Goal: Share content

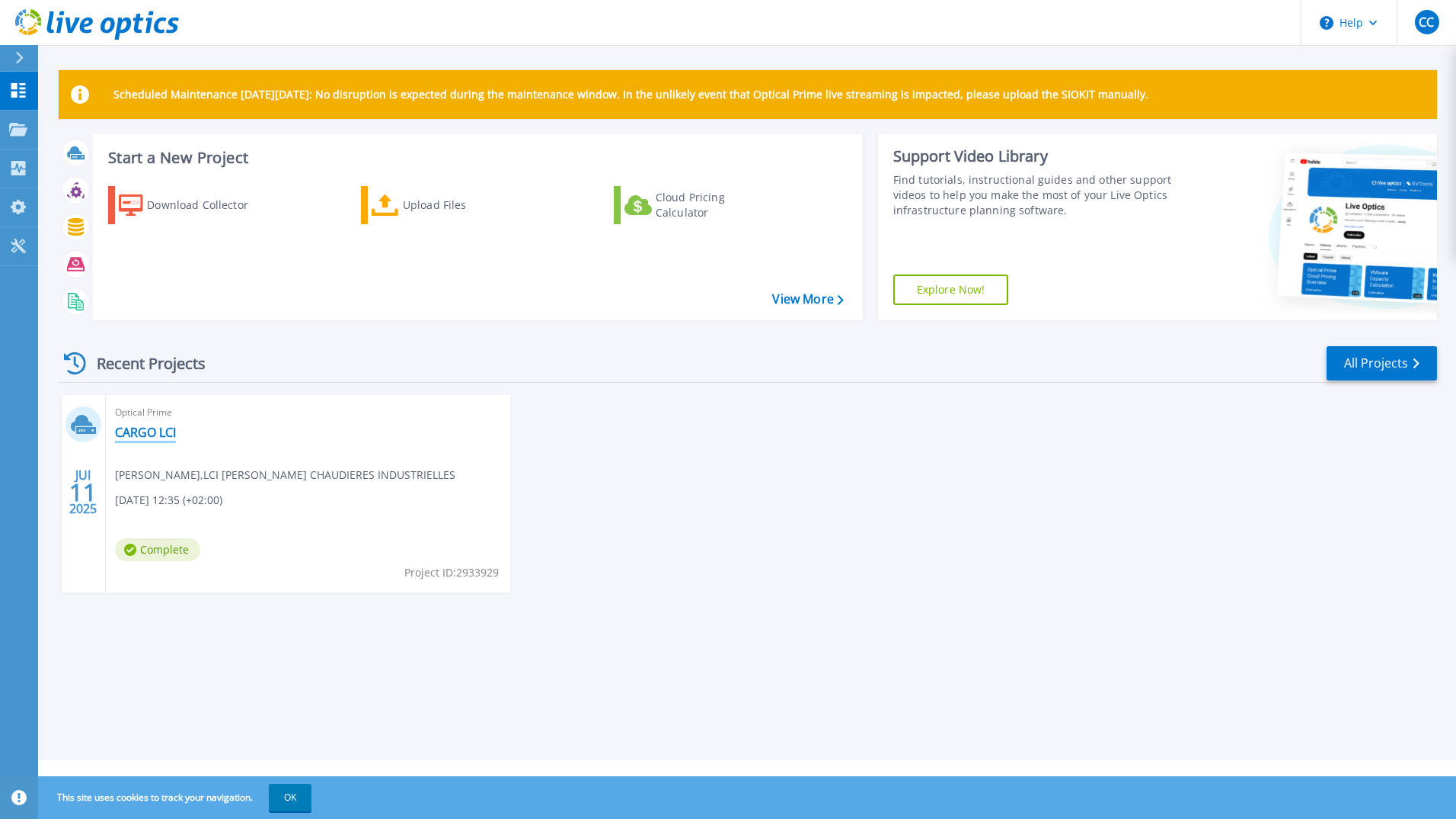
click at [155, 432] on link "CARGO LCI" at bounding box center [145, 432] width 61 height 15
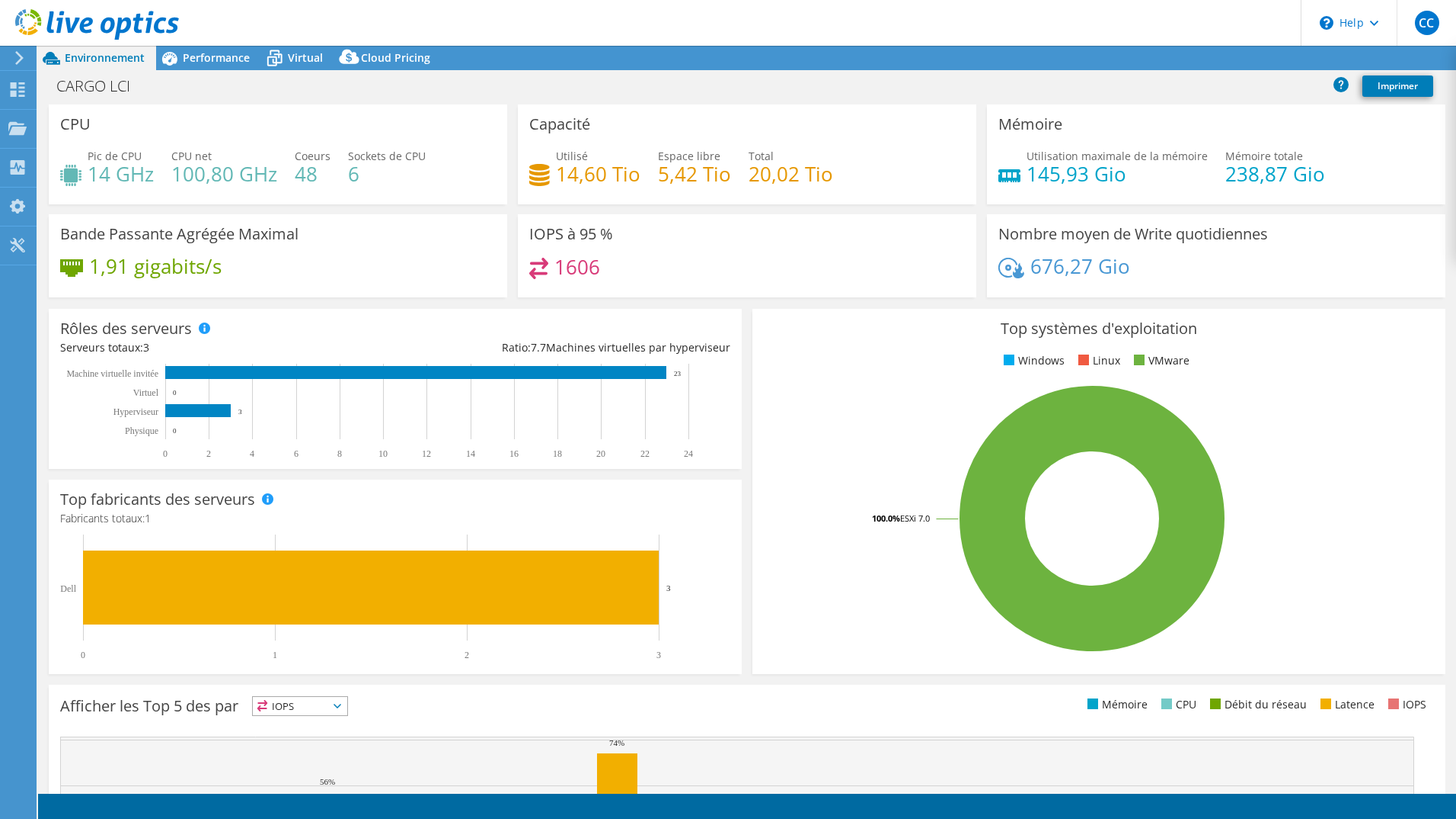
select select "EULondon"
select select "EUR"
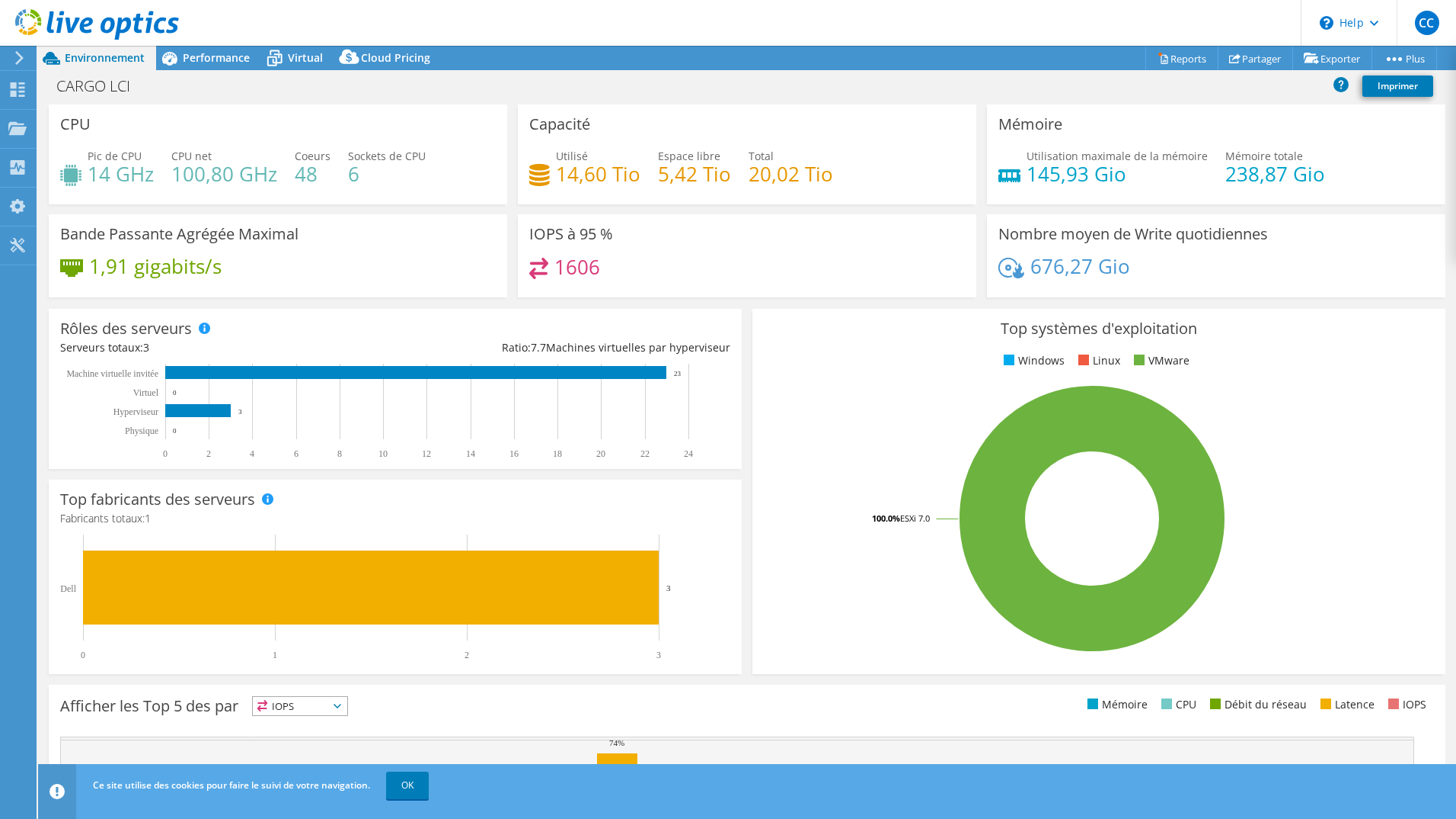
click at [16, 58] on icon at bounding box center [20, 58] width 11 height 14
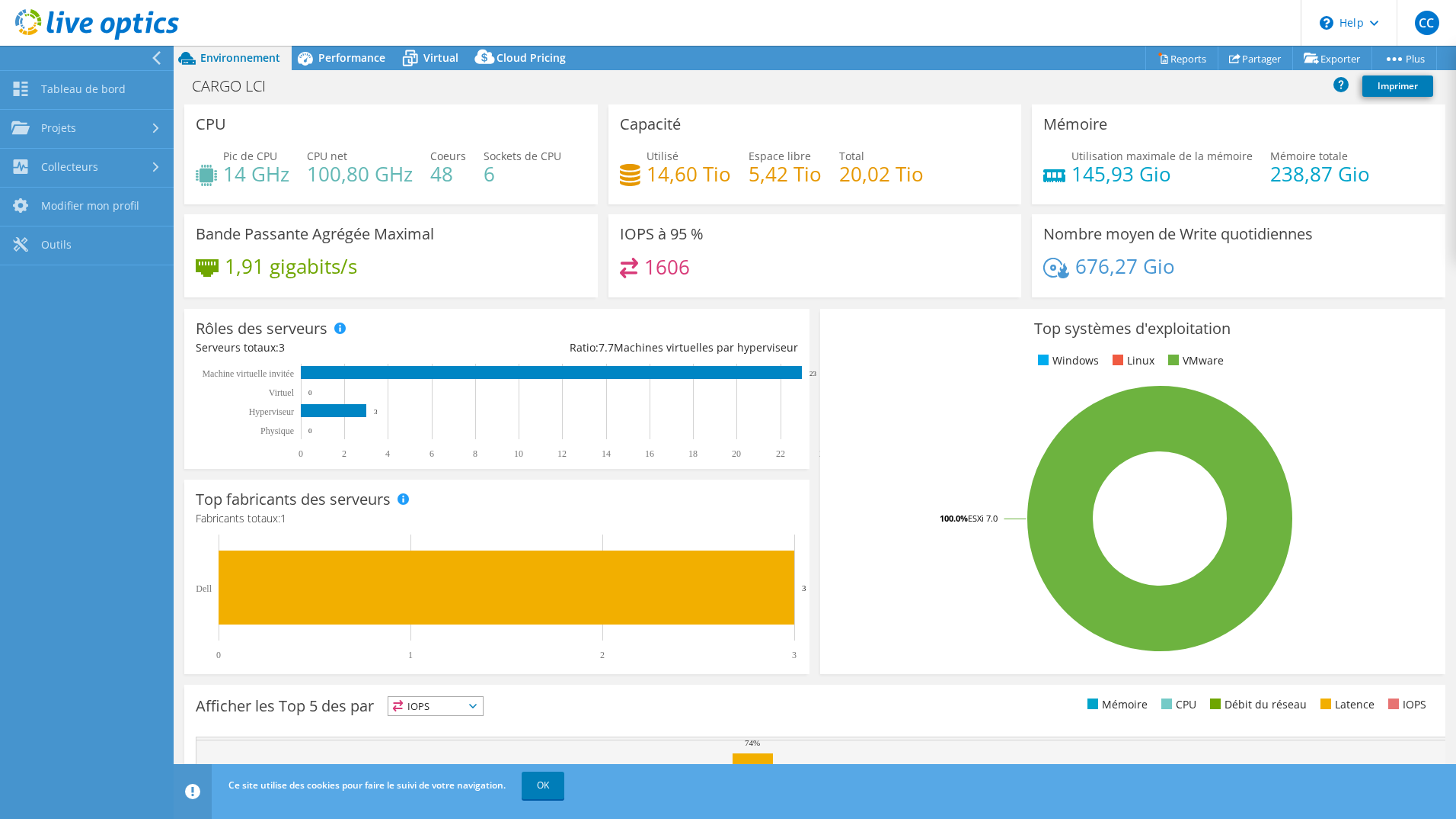
click at [760, 34] on header "CC Utilisateur final [PERSON_NAME] [EMAIL_ADDRESS][DOMAIN_NAME] LCI [PERSON_NAM…" at bounding box center [728, 23] width 1456 height 45
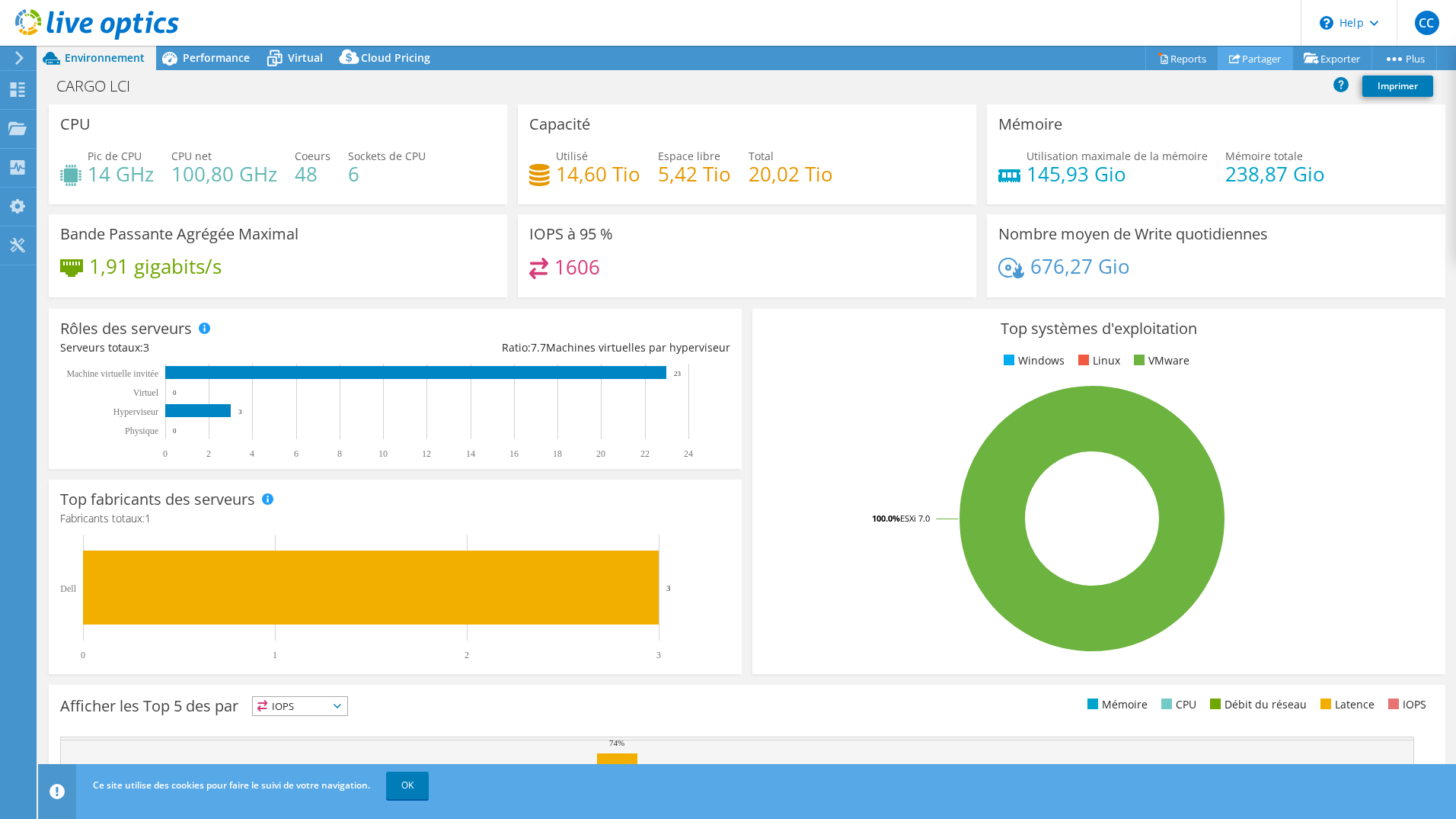
click at [1265, 57] on link "Partager" at bounding box center [1256, 58] width 75 height 24
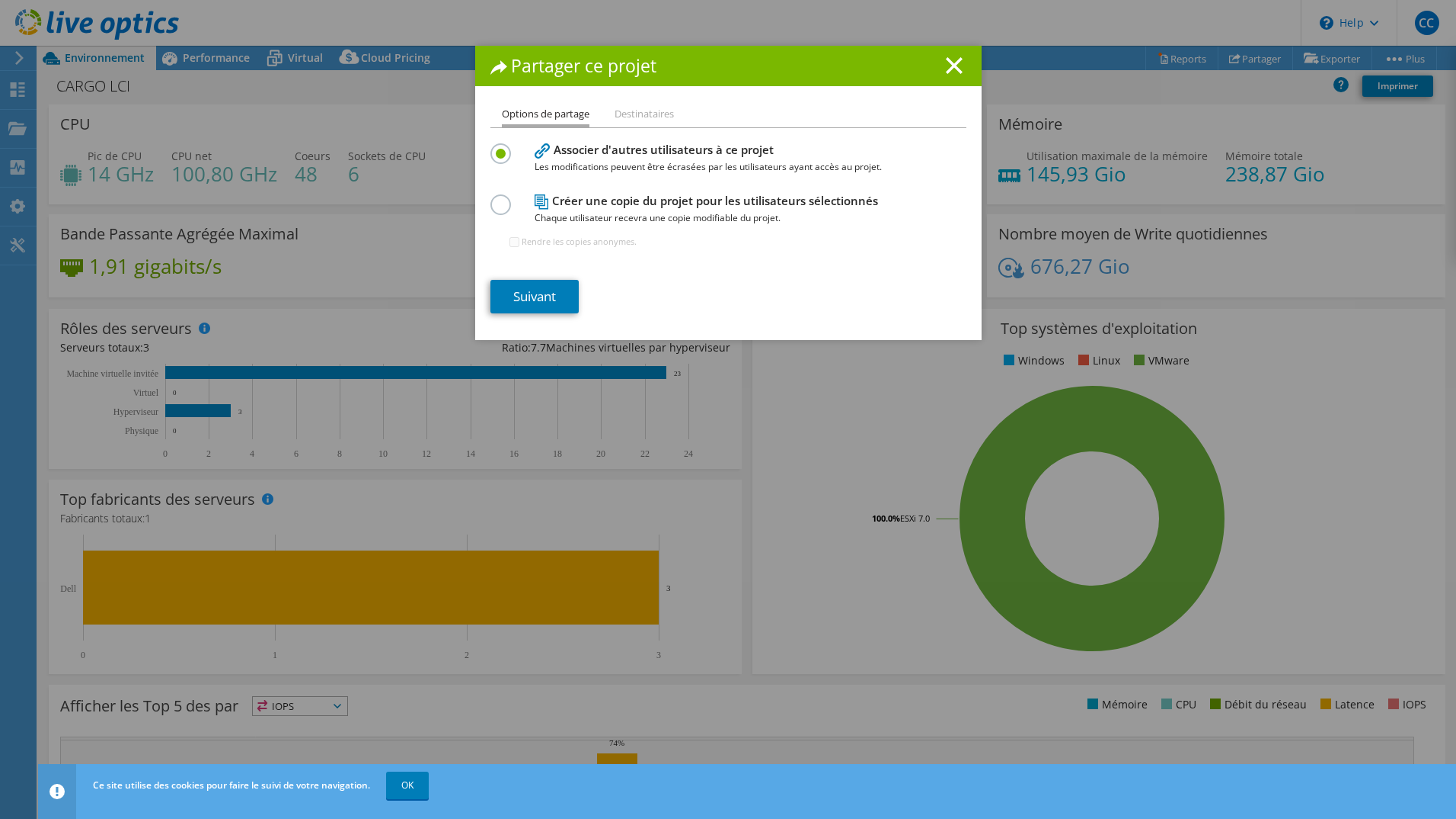
drag, startPoint x: 631, startPoint y: 114, endPoint x: 622, endPoint y: 120, distance: 10.8
click at [632, 114] on li "Destinataires" at bounding box center [644, 114] width 59 height 19
click at [495, 198] on label at bounding box center [504, 196] width 26 height 4
click at [0, 0] on input "radio" at bounding box center [0, 0] width 0 height 0
click at [540, 296] on link "Suivant" at bounding box center [535, 296] width 89 height 34
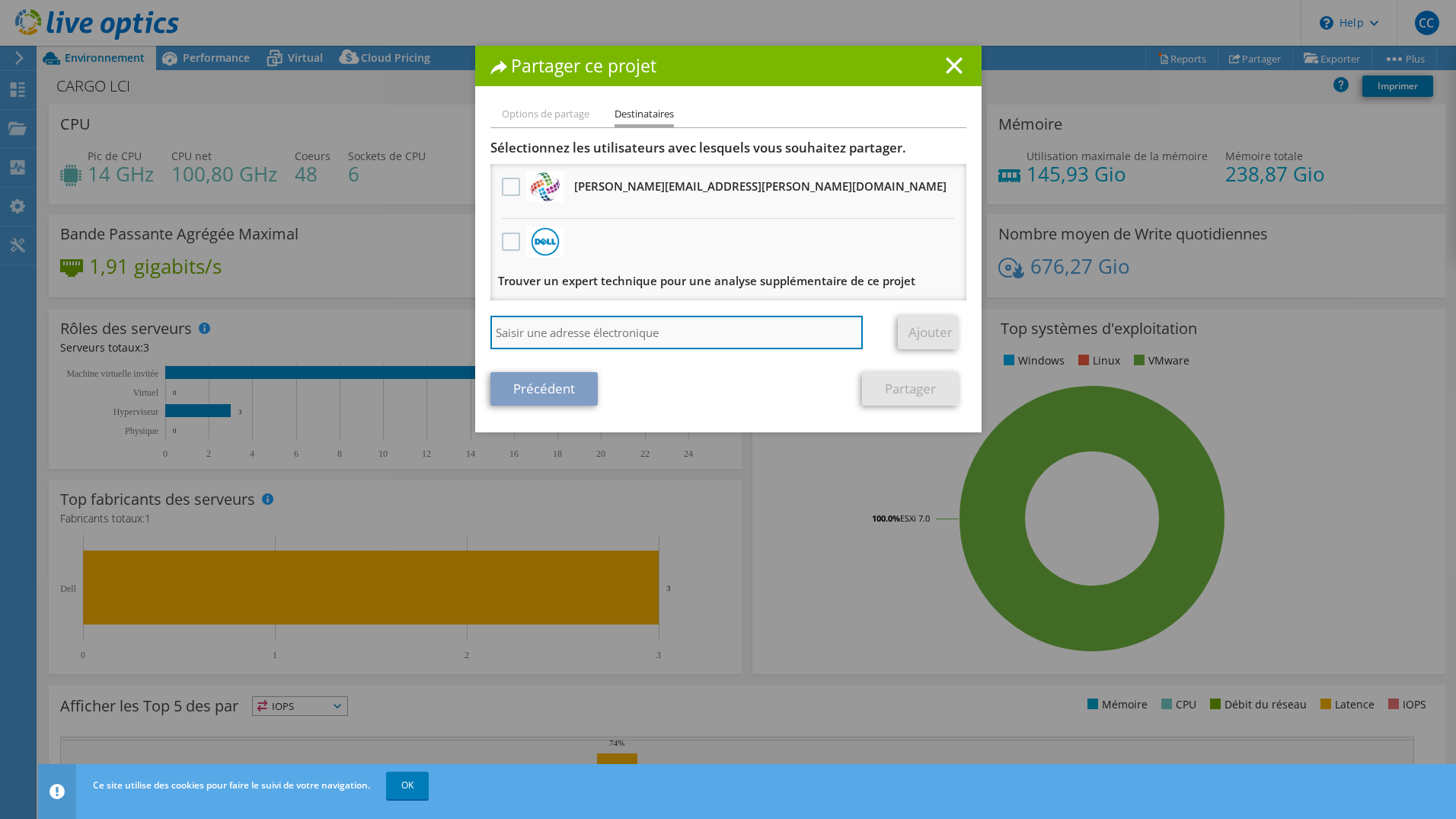
click at [621, 337] on input "search" at bounding box center [677, 332] width 373 height 34
click at [568, 331] on input "search" at bounding box center [677, 332] width 373 height 34
type input "[PERSON_NAME][EMAIL_ADDRESS][PERSON_NAME][DOMAIN_NAME]"
click at [927, 326] on link "Ajouter" at bounding box center [928, 332] width 60 height 34
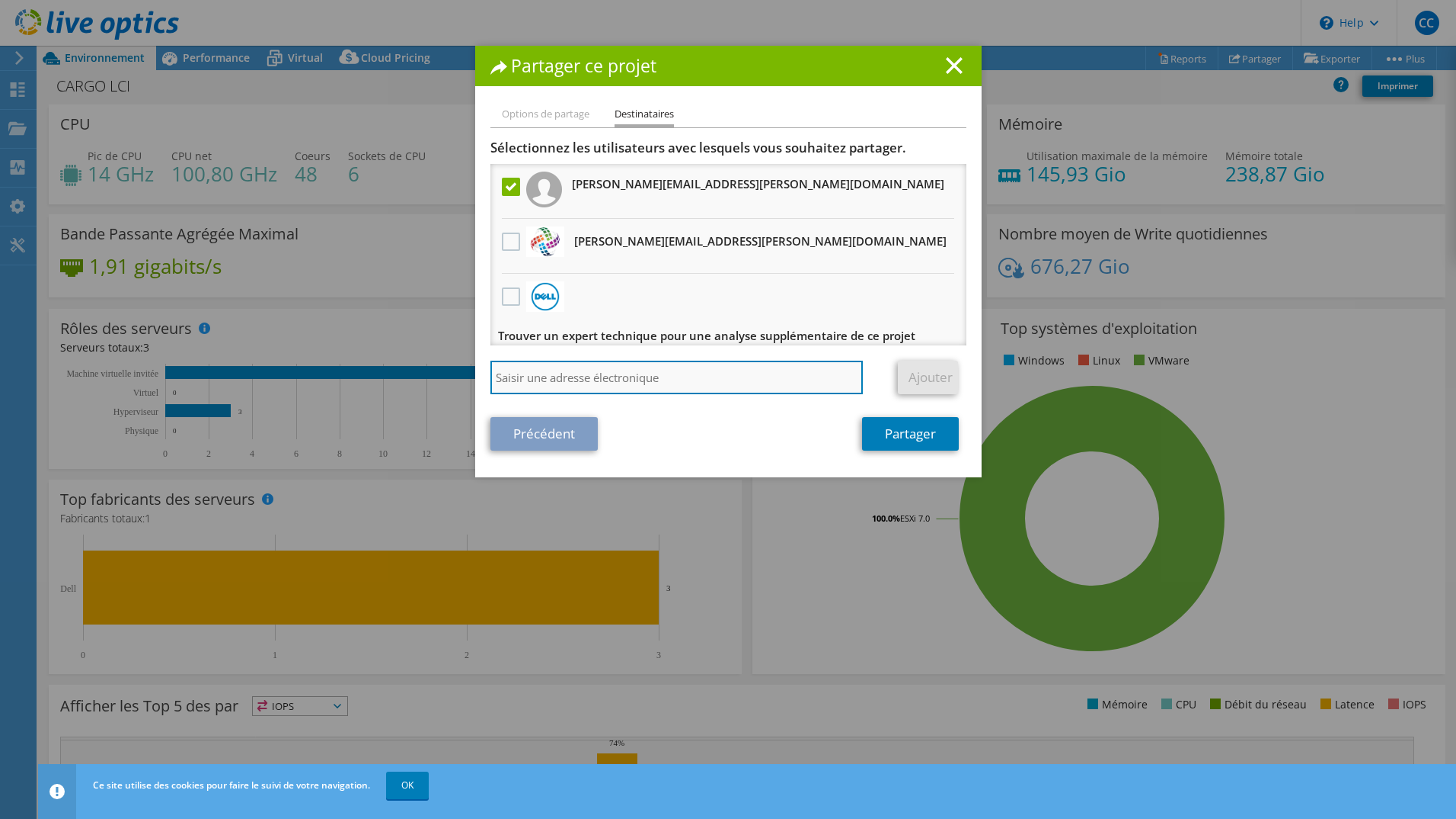
click at [523, 374] on input "search" at bounding box center [677, 377] width 373 height 34
paste input "[EMAIL_ADDRESS][DOMAIN_NAME]"
type input "[EMAIL_ADDRESS][DOMAIN_NAME]"
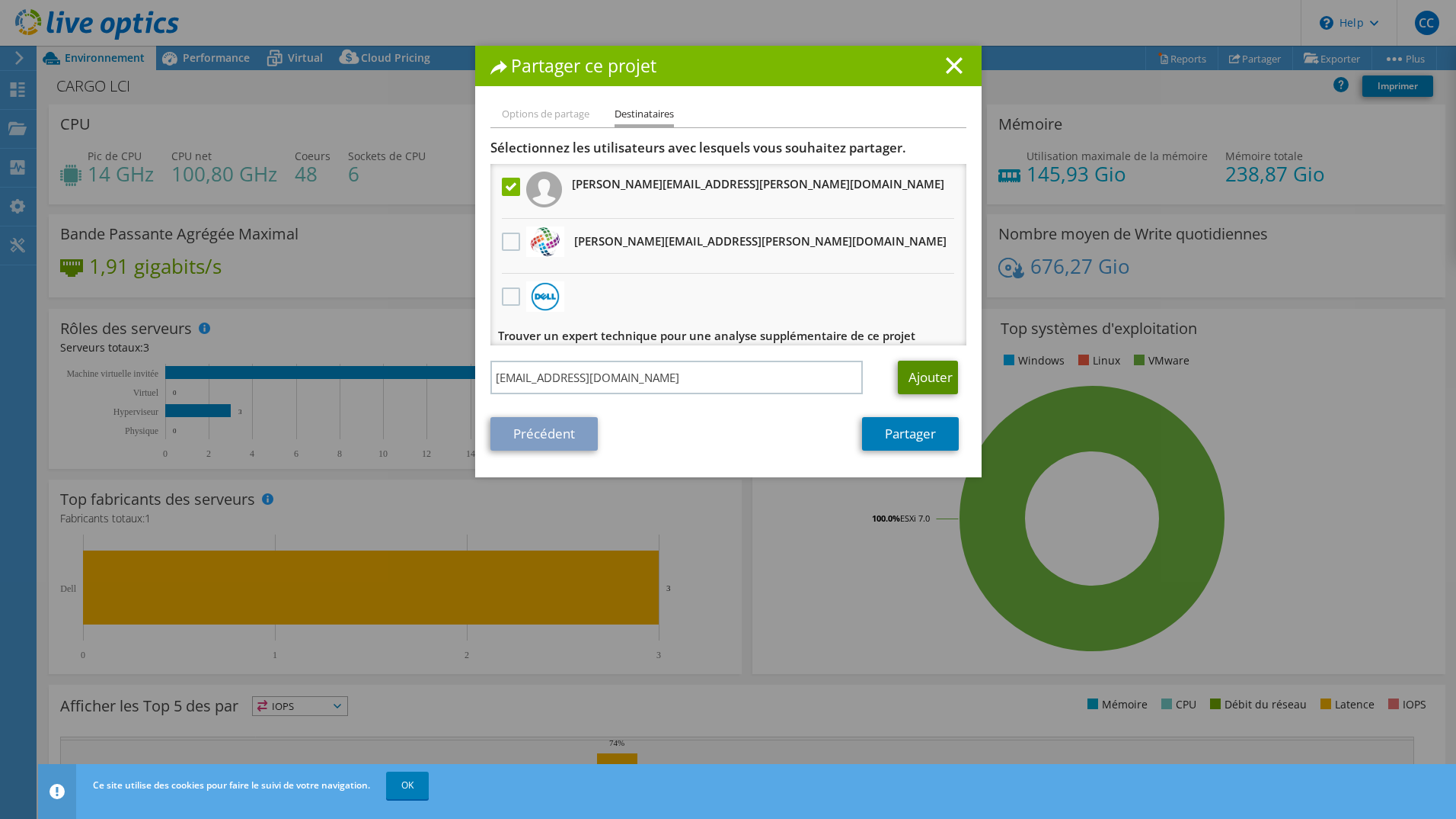
click at [909, 384] on link "Ajouter" at bounding box center [928, 377] width 60 height 34
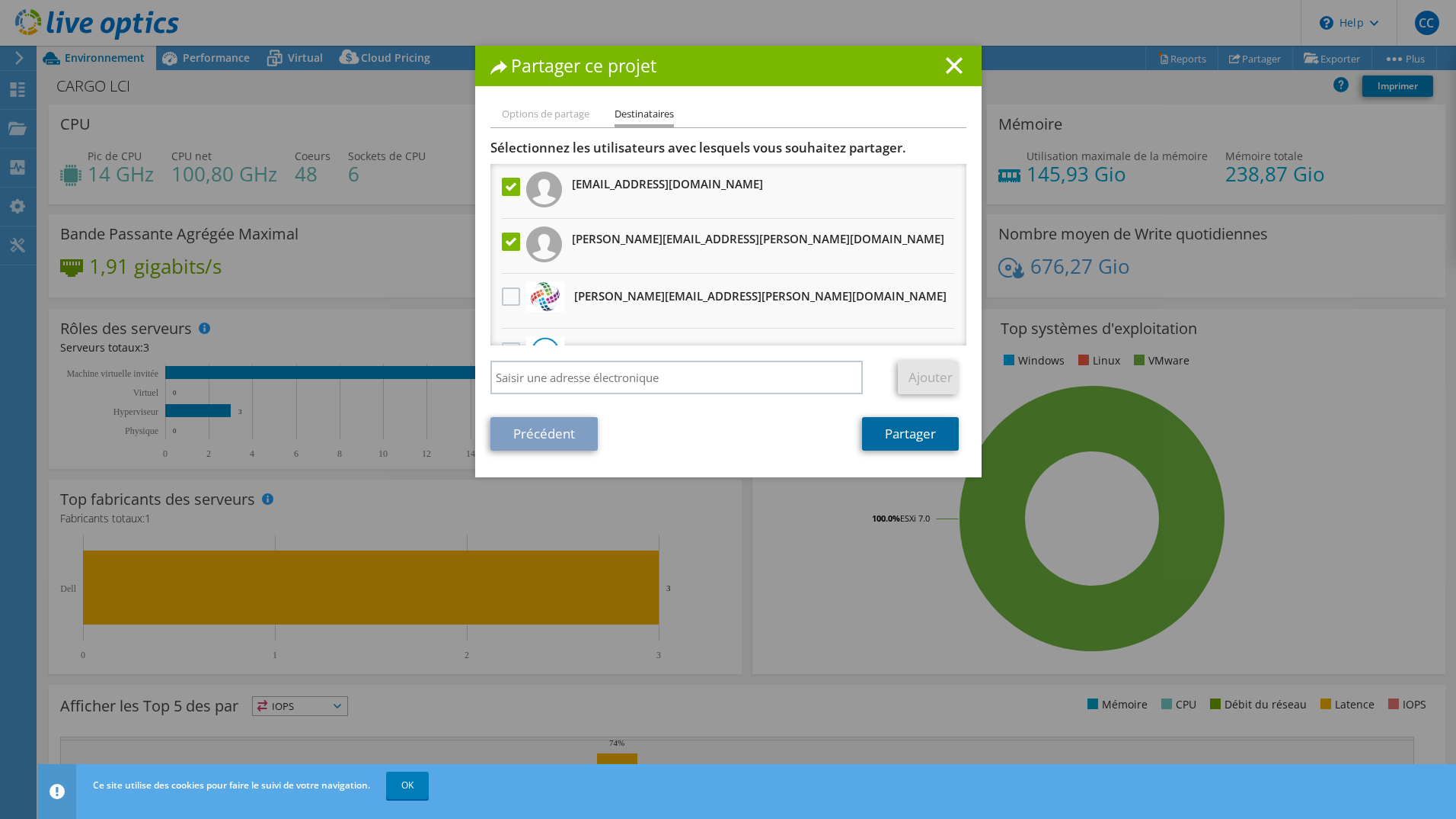
click at [916, 439] on link "Partager" at bounding box center [910, 434] width 97 height 34
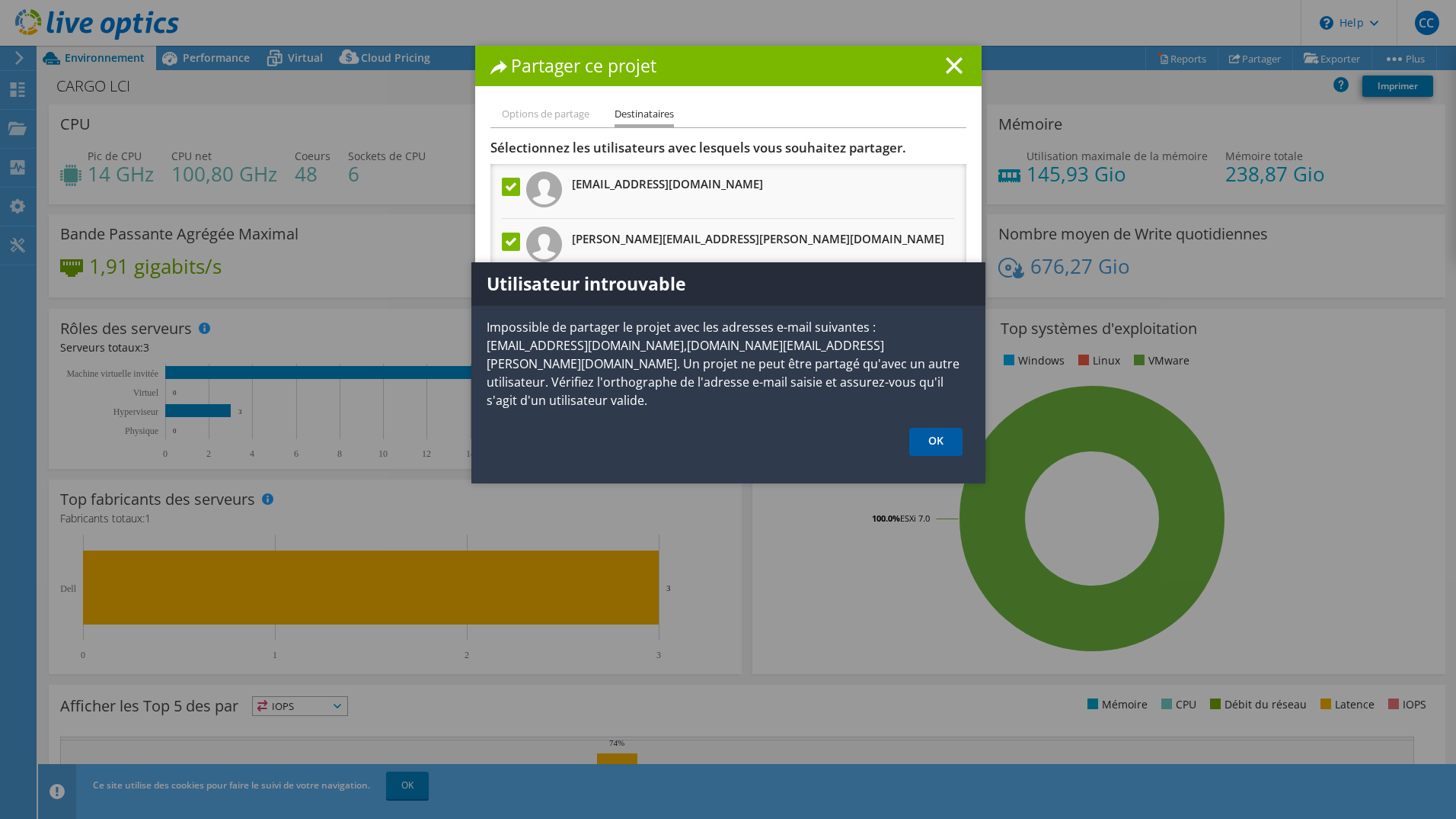
click at [955, 429] on link "OK" at bounding box center [935, 442] width 54 height 28
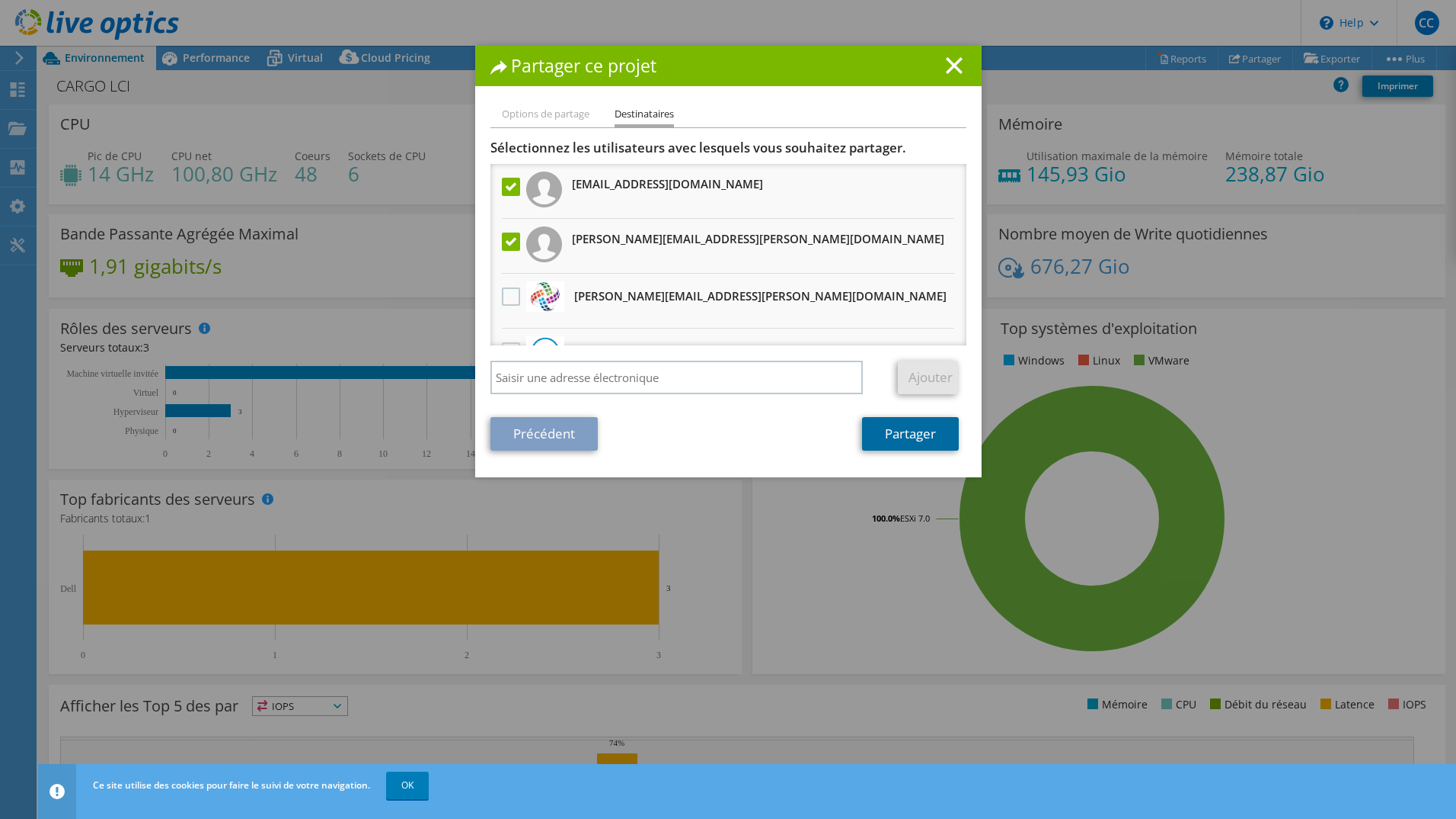
click at [922, 438] on link "Partager" at bounding box center [910, 434] width 97 height 34
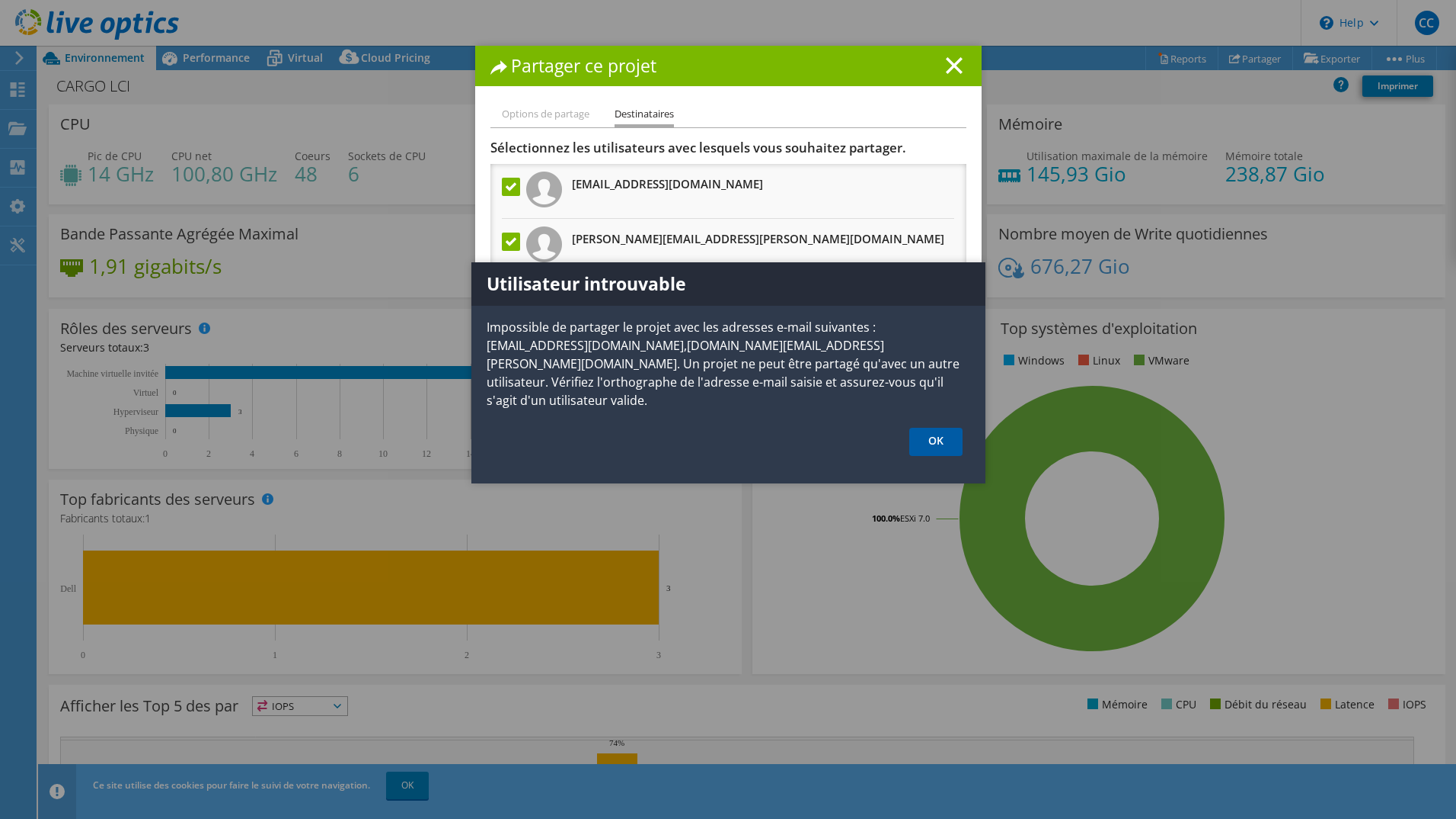
click at [943, 427] on link "OK" at bounding box center [935, 442] width 54 height 28
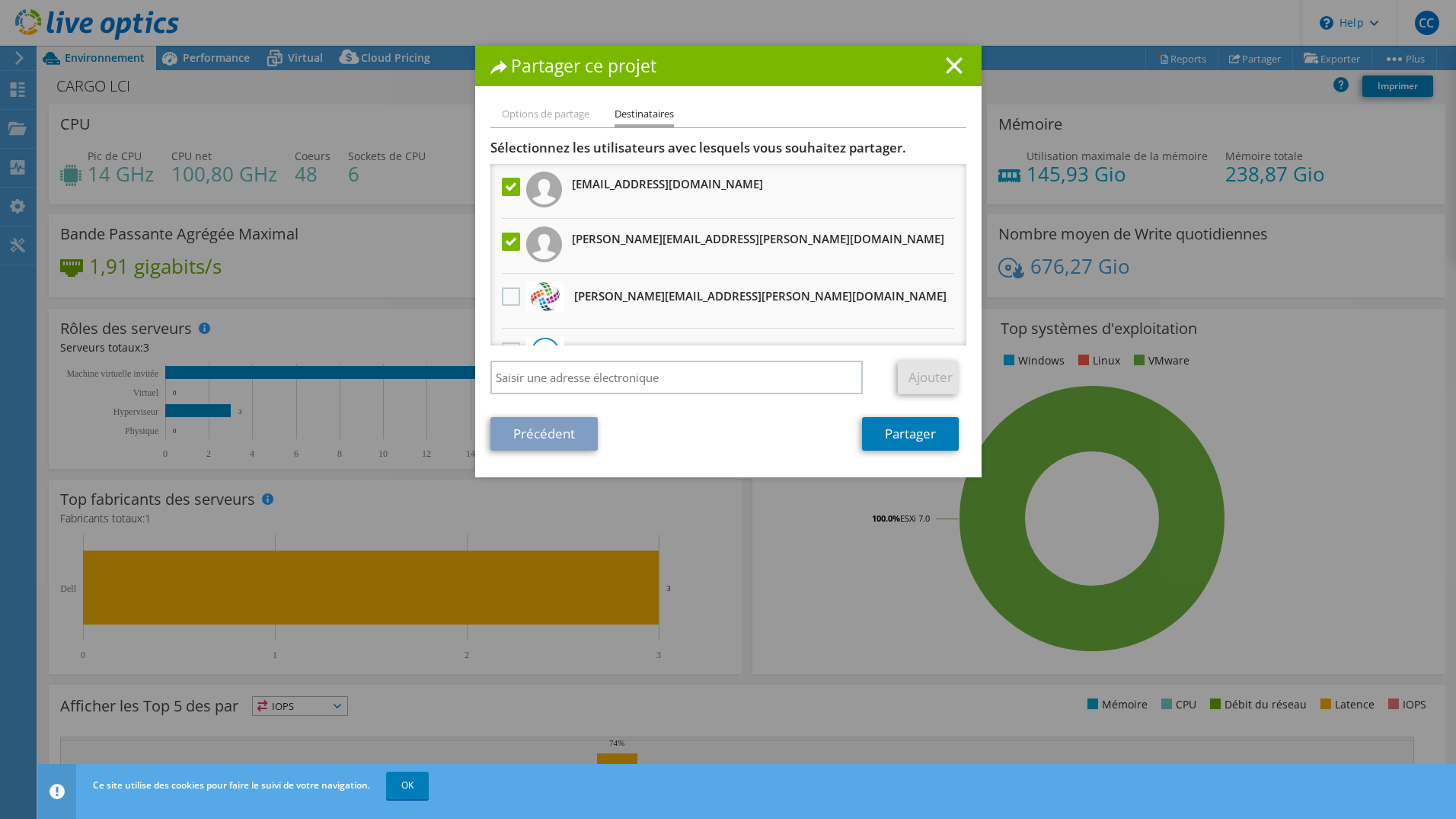
click at [505, 184] on label at bounding box center [512, 186] width 22 height 18
click at [0, 0] on input "checkbox" at bounding box center [0, 0] width 0 height 0
click at [509, 243] on label at bounding box center [512, 241] width 22 height 18
click at [0, 0] on input "checkbox" at bounding box center [0, 0] width 0 height 0
click at [502, 188] on label at bounding box center [512, 186] width 22 height 18
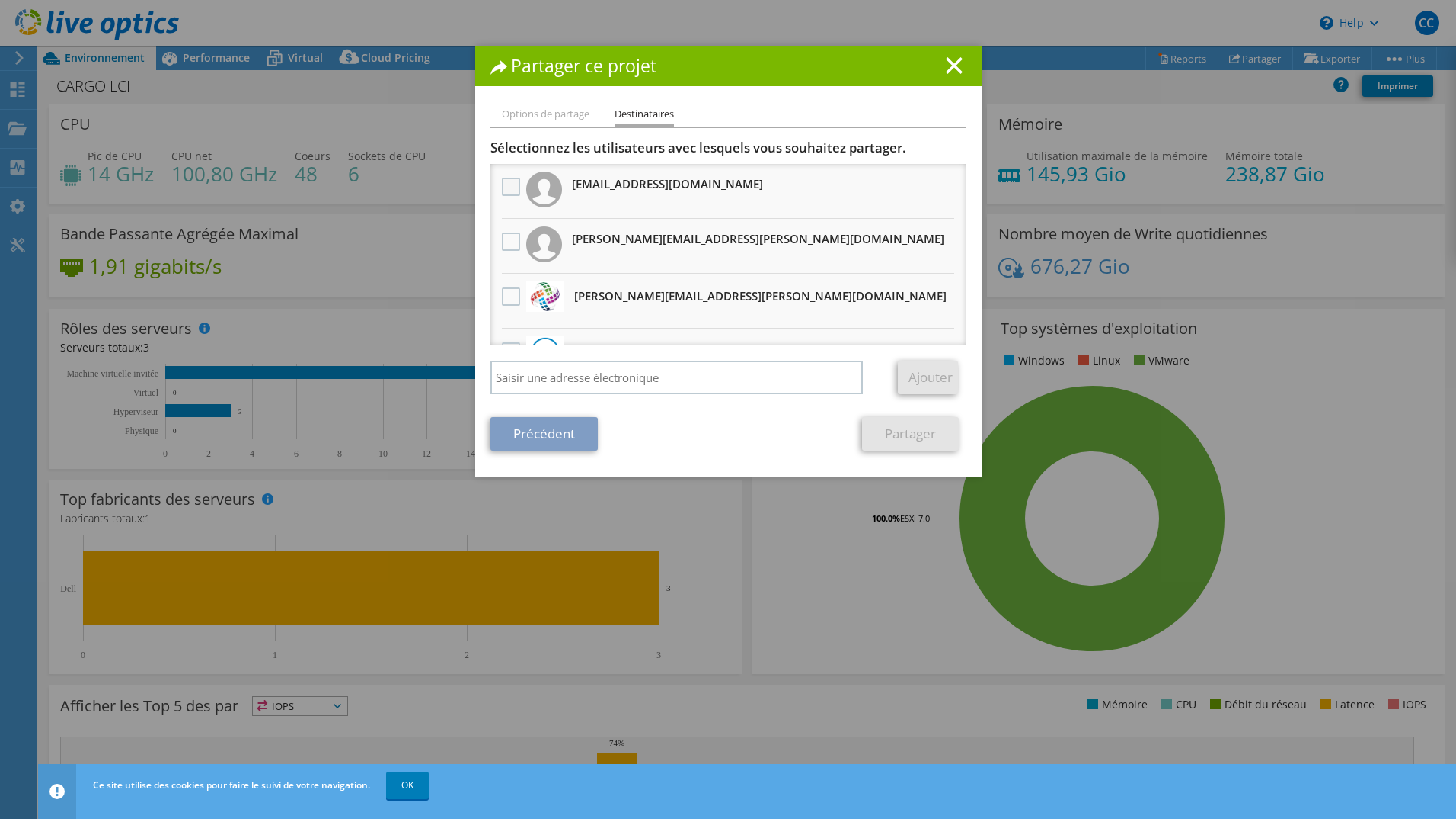
click at [0, 0] on input "checkbox" at bounding box center [0, 0] width 0 height 0
click at [929, 437] on link "Partager" at bounding box center [910, 434] width 97 height 34
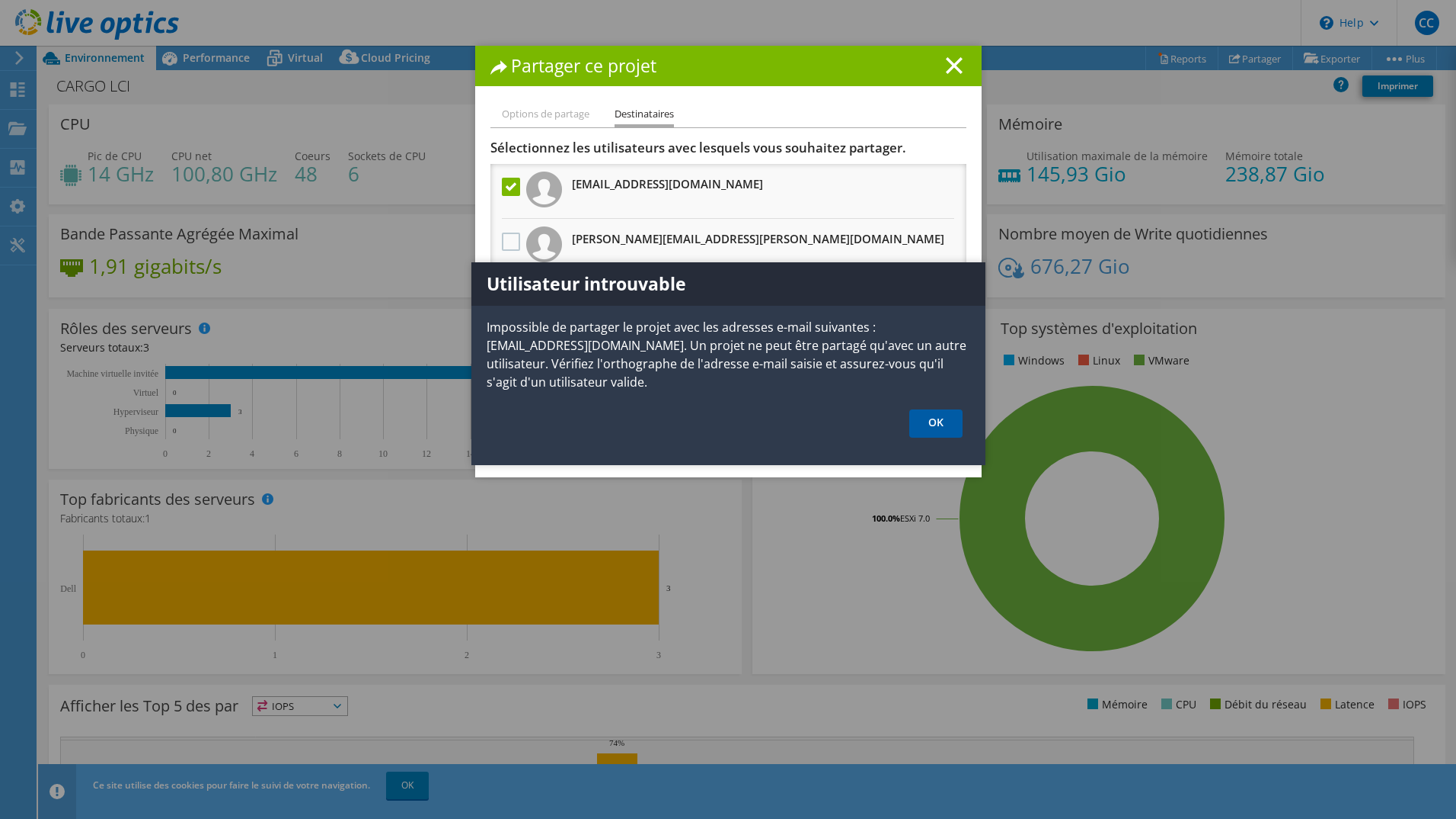
click at [931, 426] on link "OK" at bounding box center [935, 424] width 54 height 28
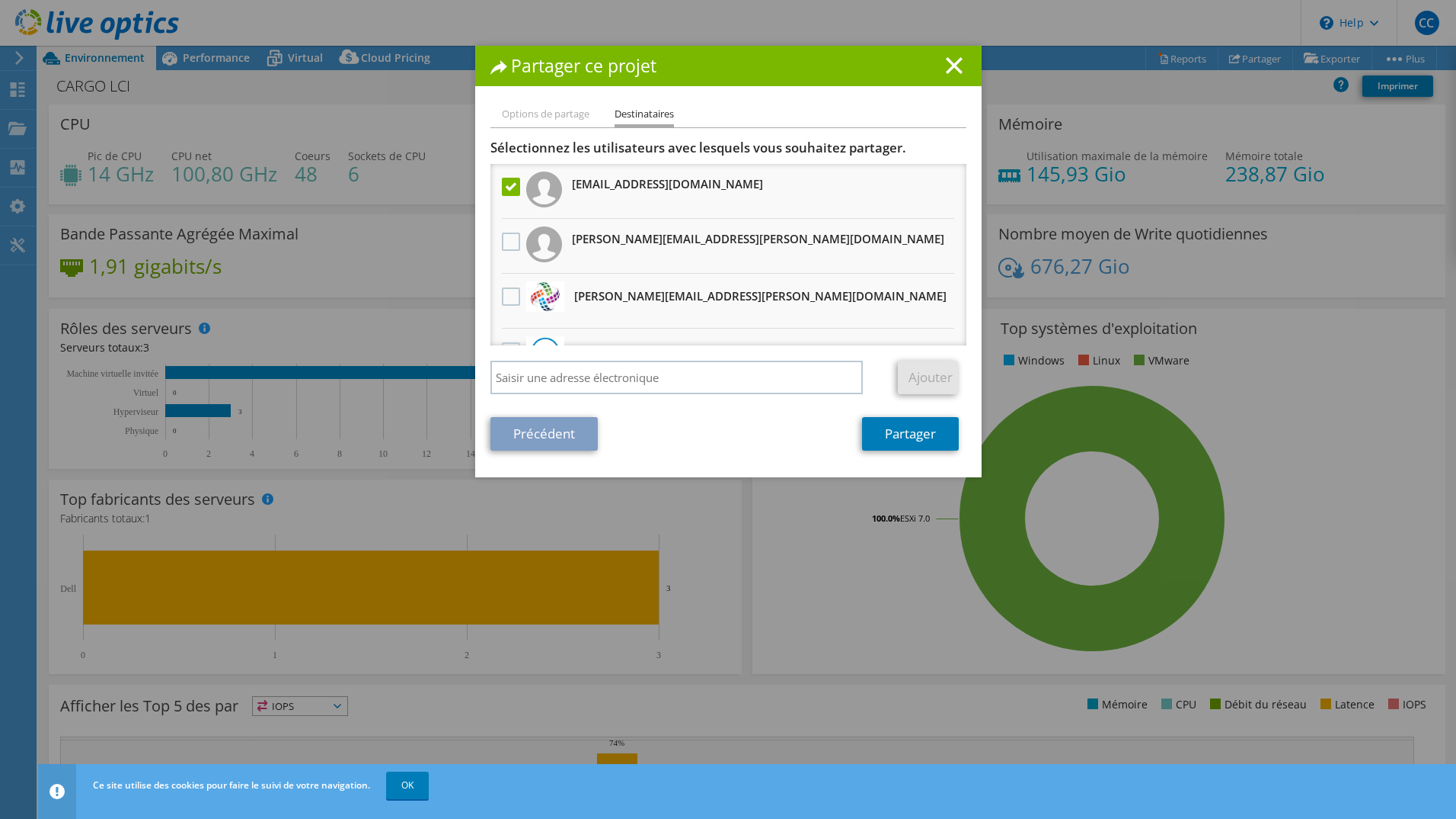
click at [508, 184] on label at bounding box center [512, 186] width 22 height 18
click at [0, 0] on input "checkbox" at bounding box center [0, 0] width 0 height 0
click at [688, 238] on h3 "[PERSON_NAME][EMAIL_ADDRESS][PERSON_NAME][DOMAIN_NAME]" at bounding box center [758, 239] width 372 height 25
drag, startPoint x: 550, startPoint y: 240, endPoint x: 557, endPoint y: 242, distance: 7.3
click at [552, 240] on img at bounding box center [544, 244] width 36 height 36
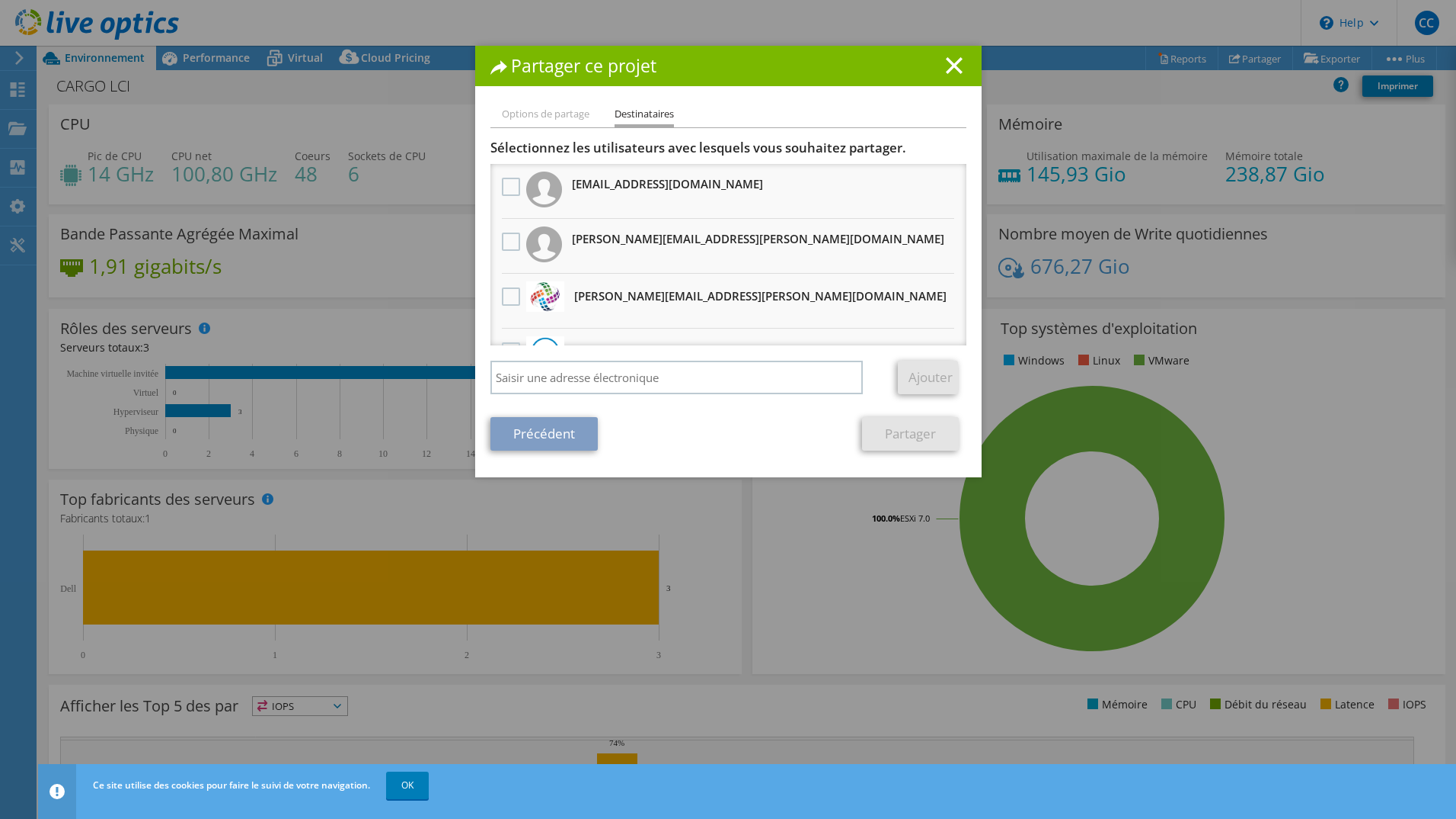
drag, startPoint x: 576, startPoint y: 242, endPoint x: 547, endPoint y: 249, distance: 29.8
click at [547, 249] on img at bounding box center [544, 244] width 36 height 36
click at [505, 242] on label at bounding box center [512, 241] width 22 height 18
click at [0, 0] on input "checkbox" at bounding box center [0, 0] width 0 height 0
click at [638, 243] on h3 "[PERSON_NAME][EMAIL_ADDRESS][PERSON_NAME][DOMAIN_NAME]" at bounding box center [758, 239] width 372 height 25
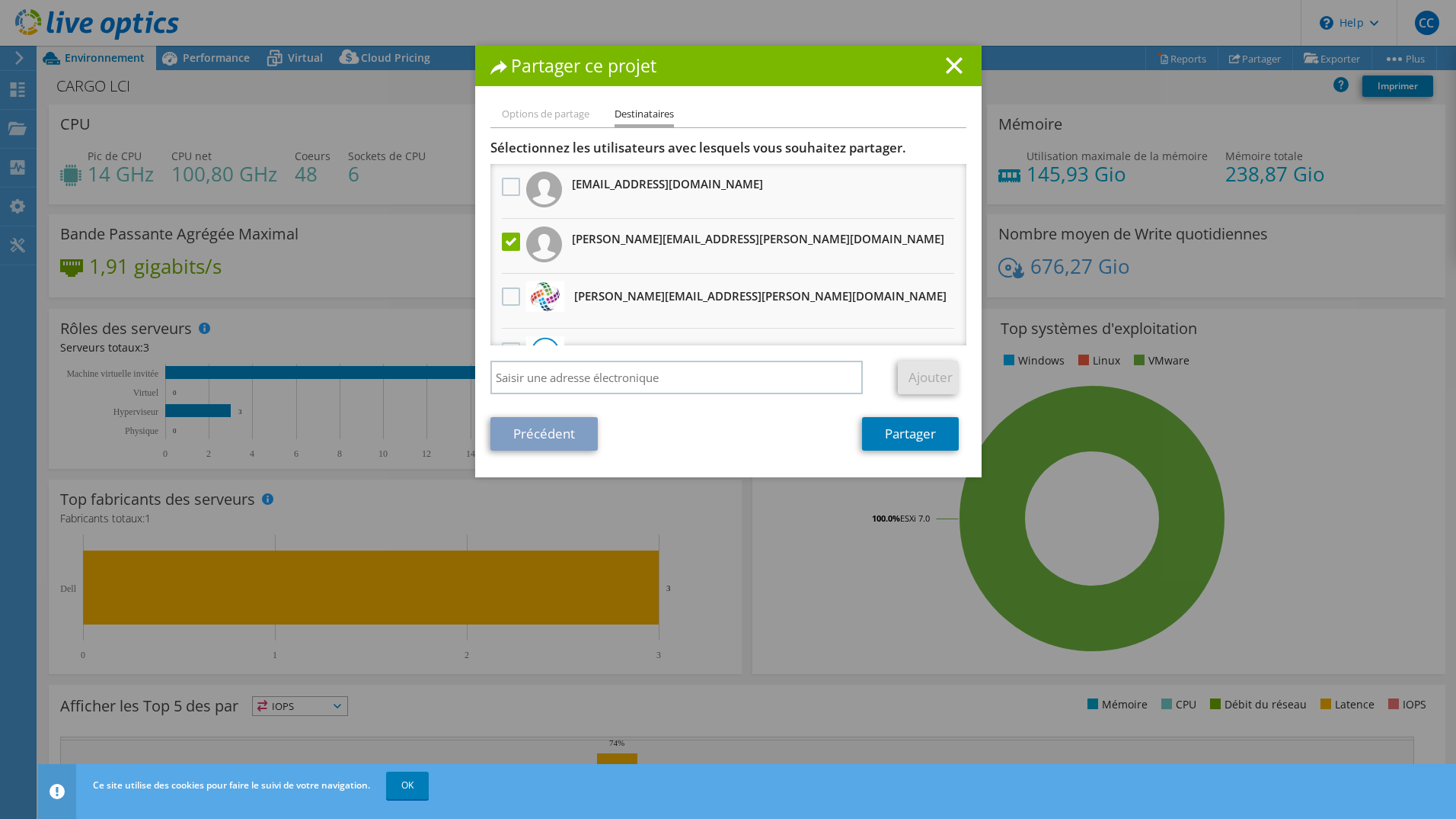
click at [638, 242] on h3 "[PERSON_NAME][EMAIL_ADDRESS][PERSON_NAME][DOMAIN_NAME]" at bounding box center [758, 239] width 372 height 25
click at [637, 242] on h3 "[PERSON_NAME][EMAIL_ADDRESS][PERSON_NAME][DOMAIN_NAME]" at bounding box center [758, 239] width 372 height 25
drag, startPoint x: 637, startPoint y: 242, endPoint x: 723, endPoint y: 261, distance: 88.1
click at [723, 261] on li "[PERSON_NAME][EMAIL_ADDRESS][PERSON_NAME][DOMAIN_NAME]" at bounding box center [728, 246] width 476 height 55
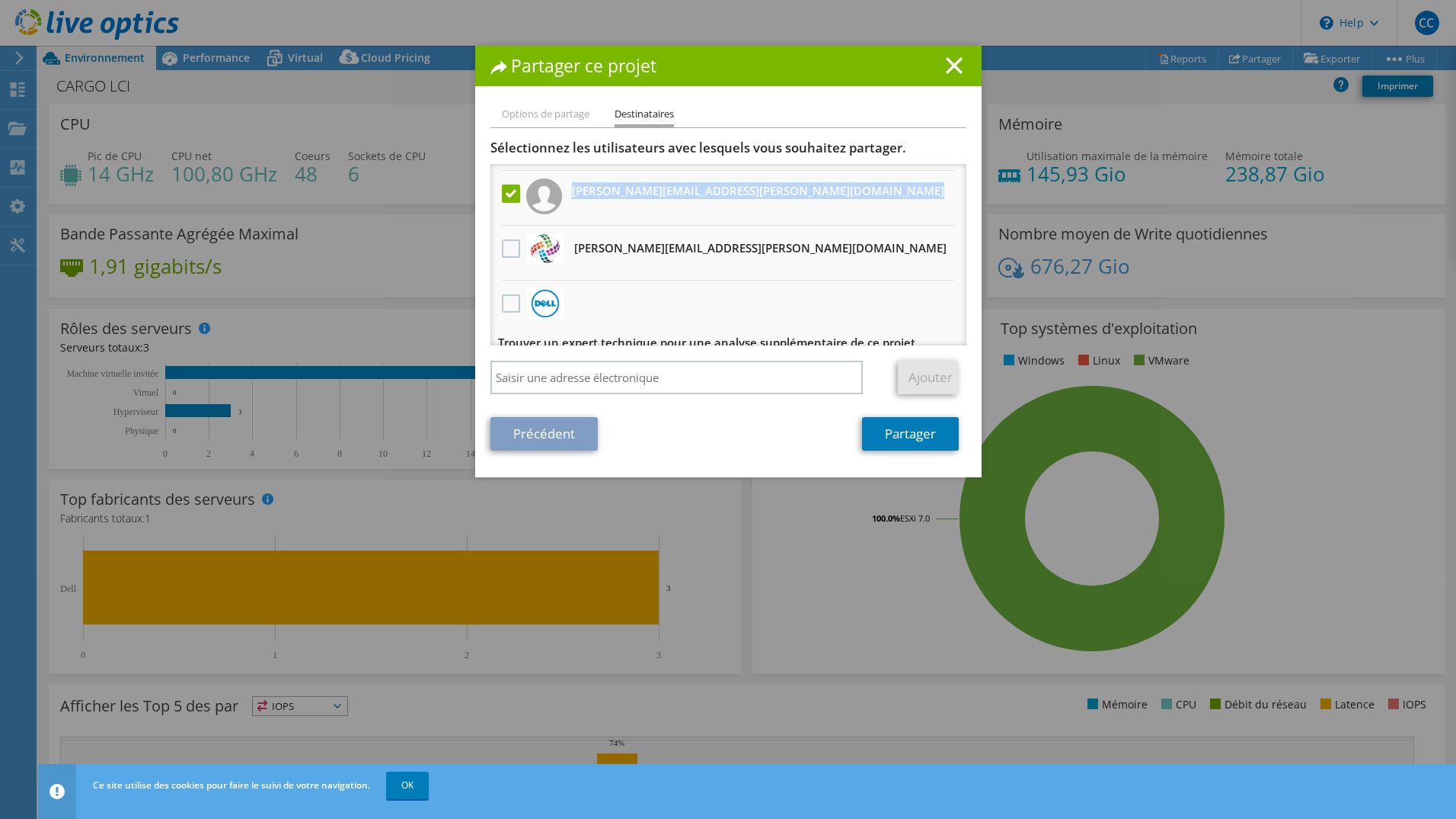
scroll to position [65, 0]
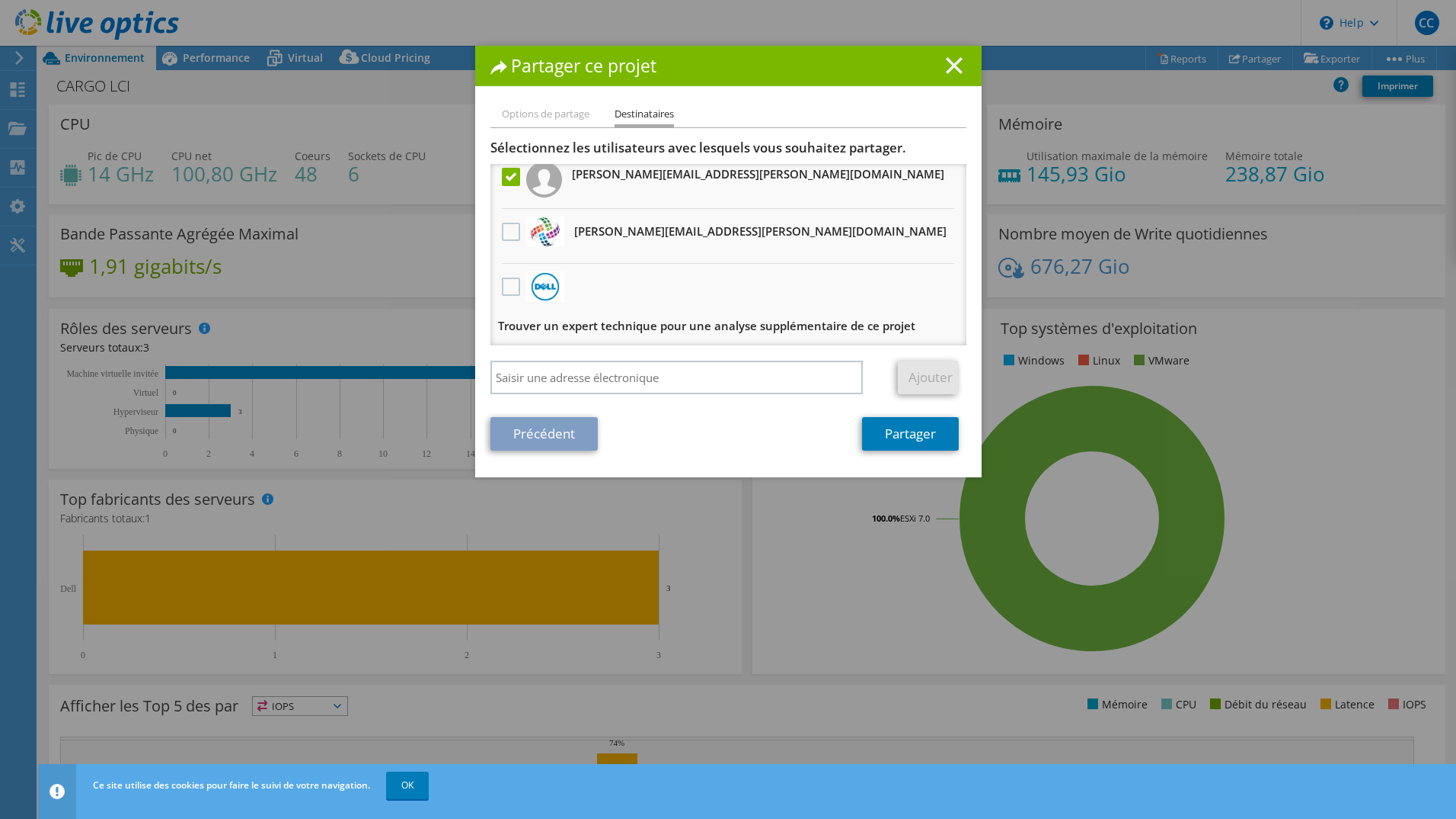
click at [948, 65] on line at bounding box center [954, 65] width 15 height 15
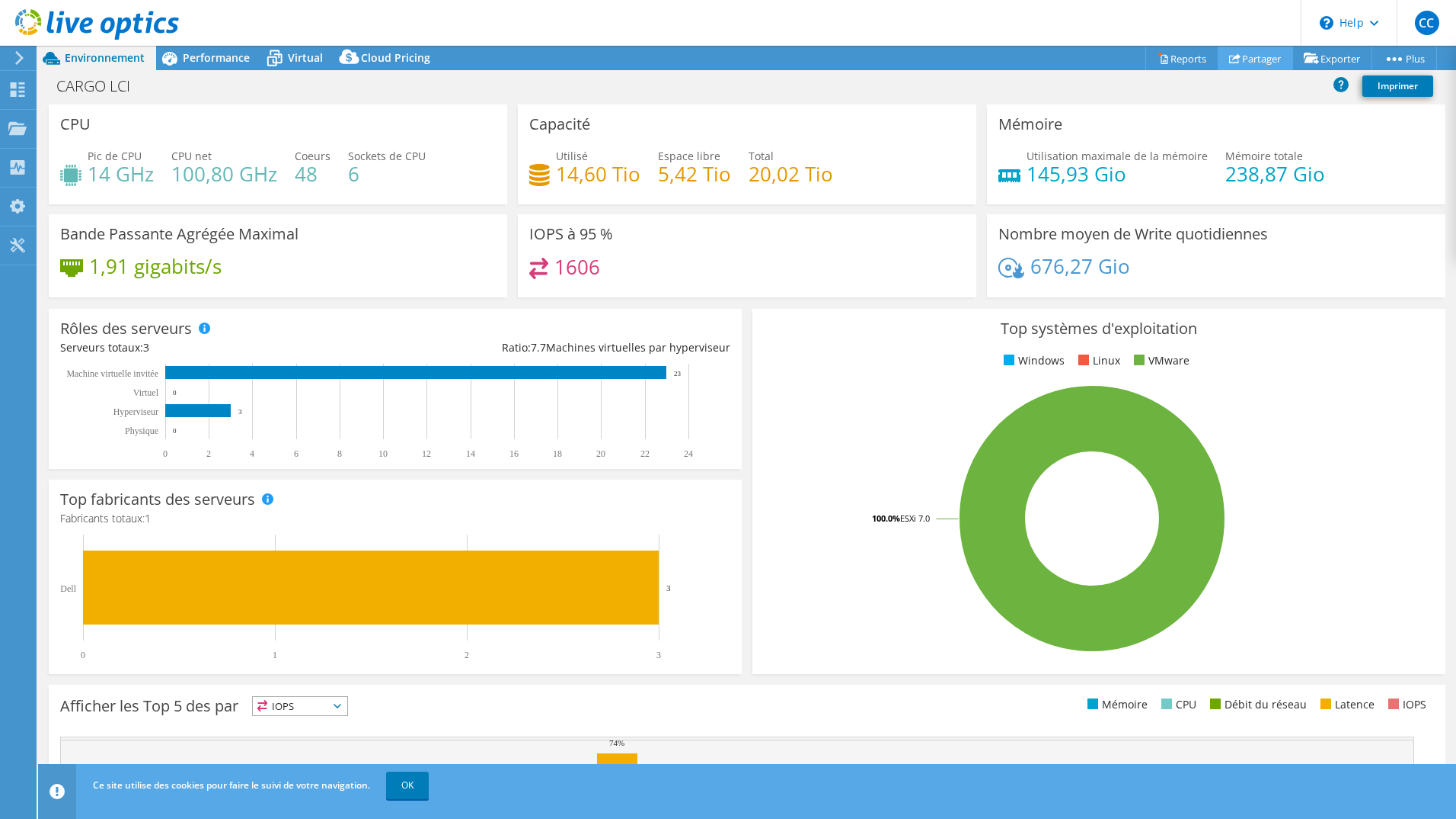
click at [1242, 57] on link "Partager" at bounding box center [1256, 58] width 75 height 24
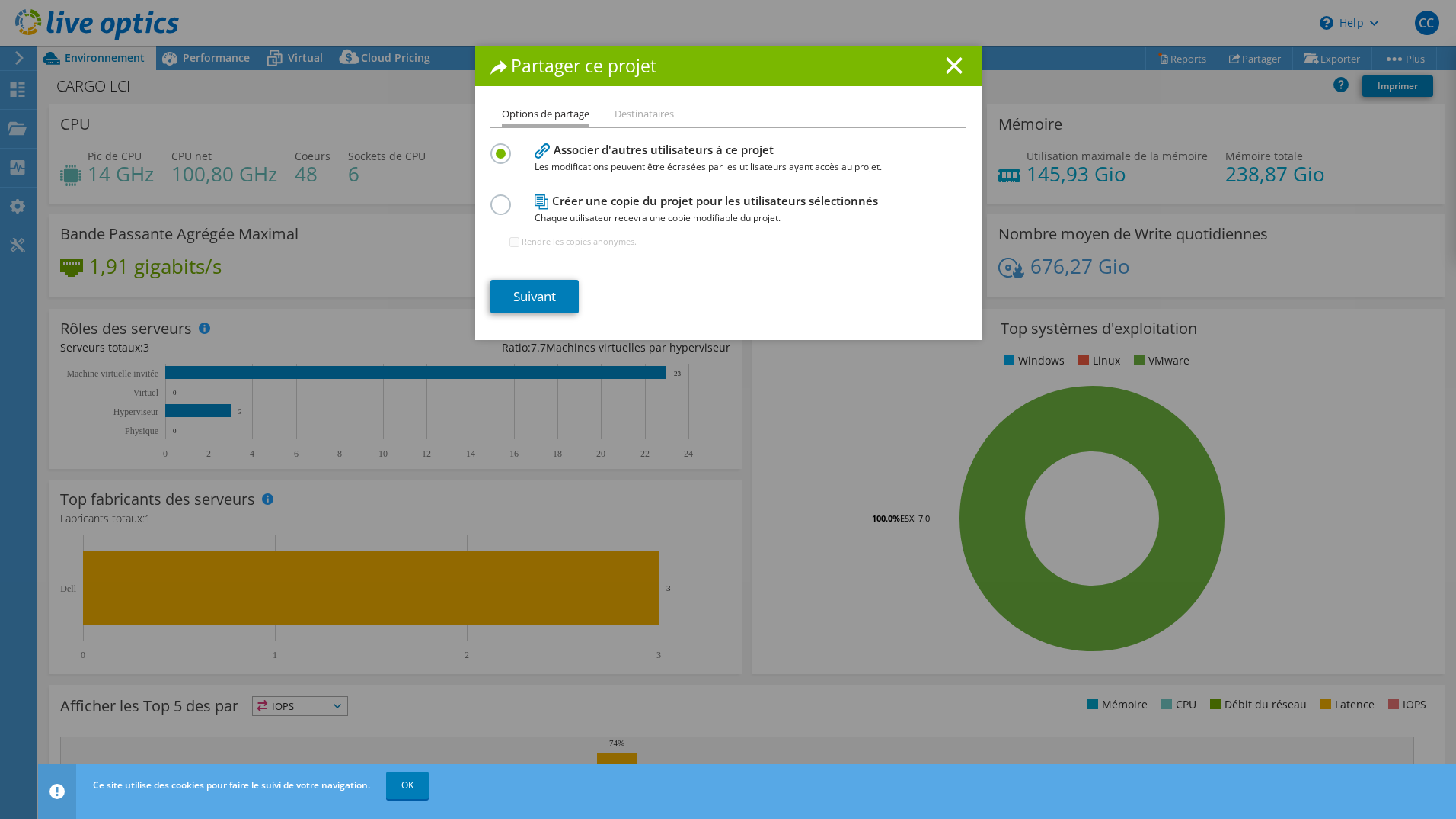
click at [490, 198] on label at bounding box center [504, 196] width 26 height 4
click at [0, 0] on input "radio" at bounding box center [0, 0] width 0 height 0
click at [554, 298] on link "Suivant" at bounding box center [535, 296] width 89 height 34
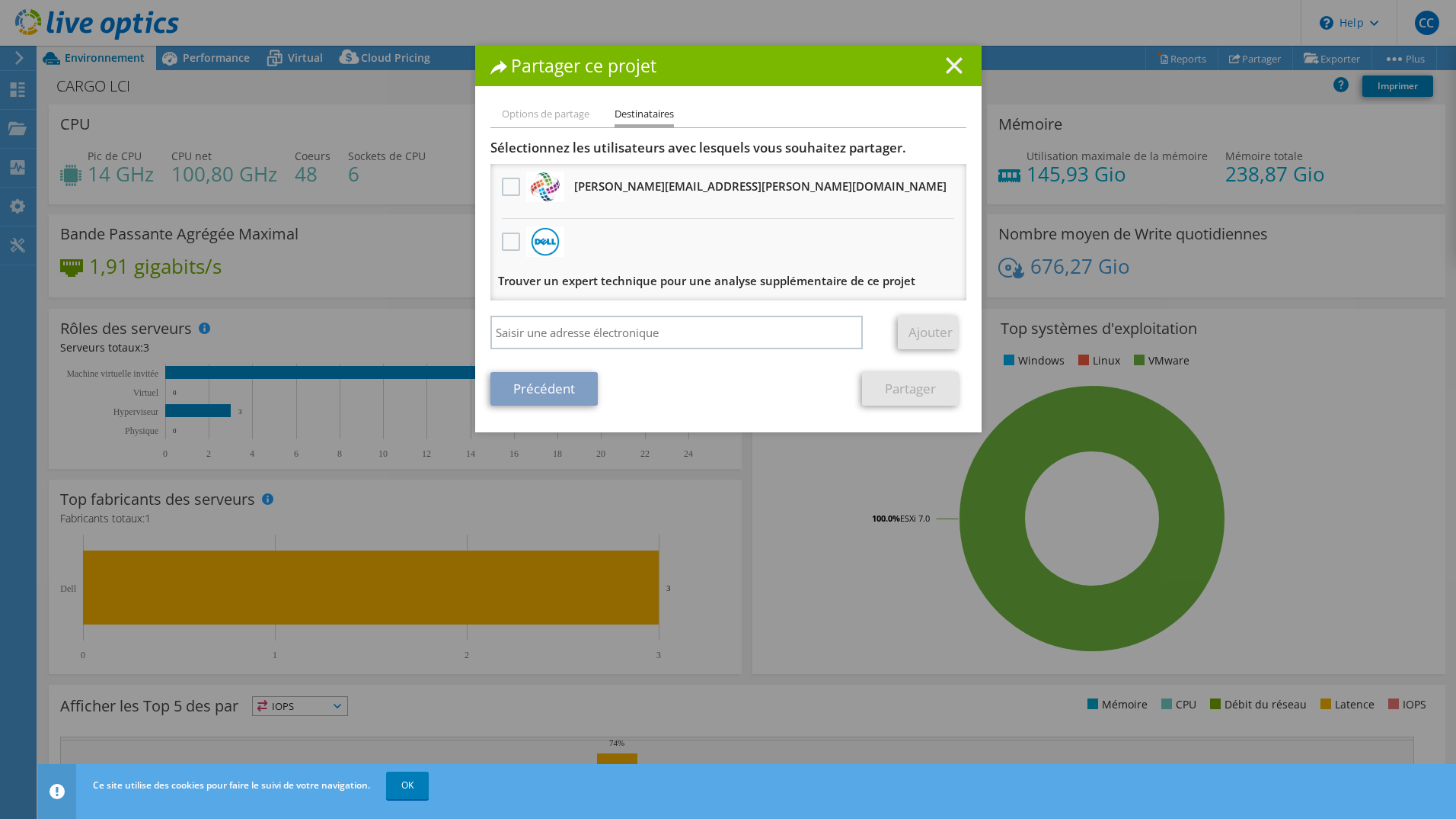
click at [951, 67] on line at bounding box center [954, 65] width 15 height 15
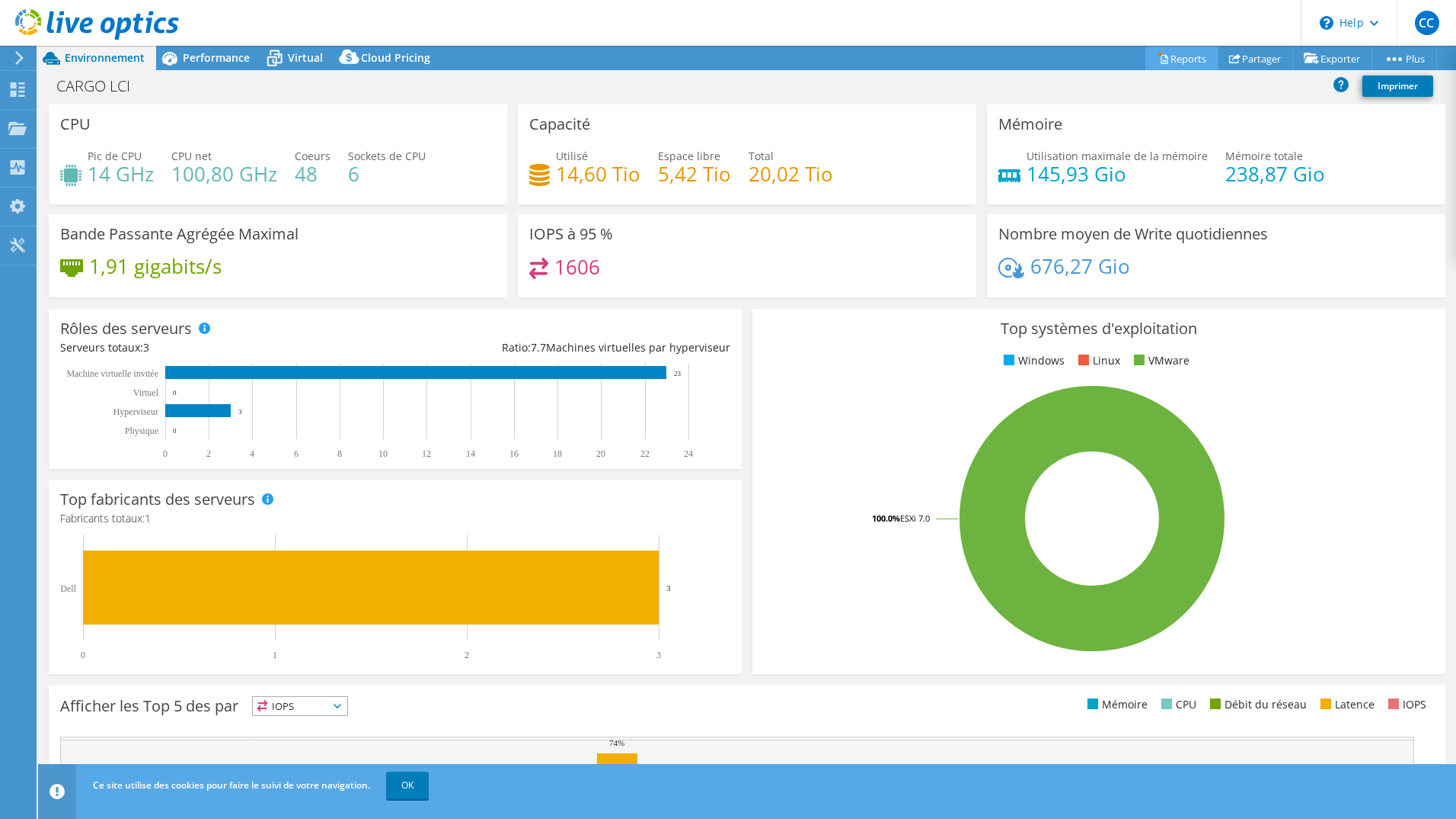
click at [1188, 53] on link "Reports" at bounding box center [1183, 58] width 74 height 24
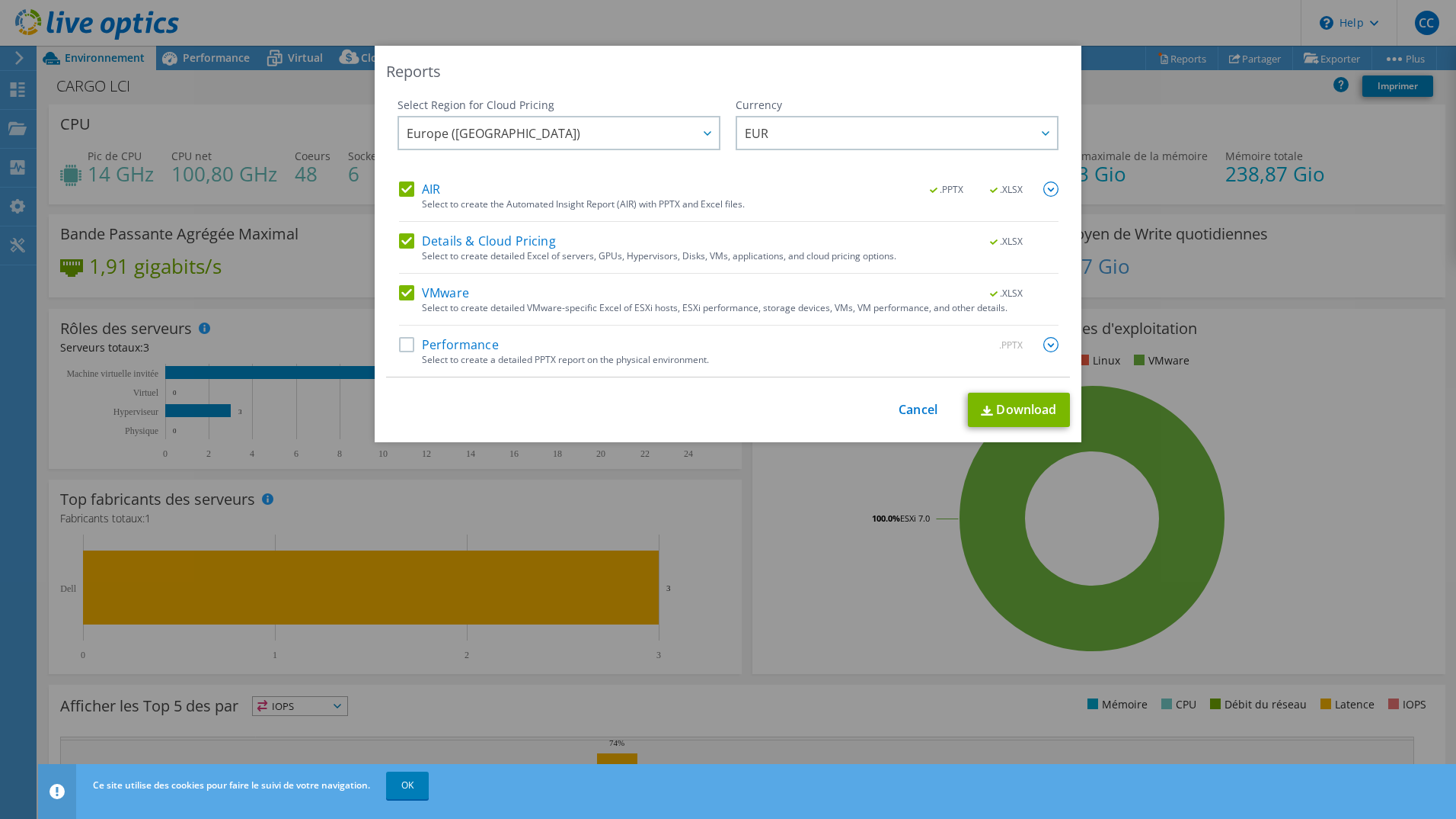
click at [405, 347] on label "Performance" at bounding box center [449, 344] width 100 height 15
click at [0, 0] on input "Performance" at bounding box center [0, 0] width 0 height 0
click at [685, 131] on span "Europe ([GEOGRAPHIC_DATA])" at bounding box center [562, 132] width 312 height 31
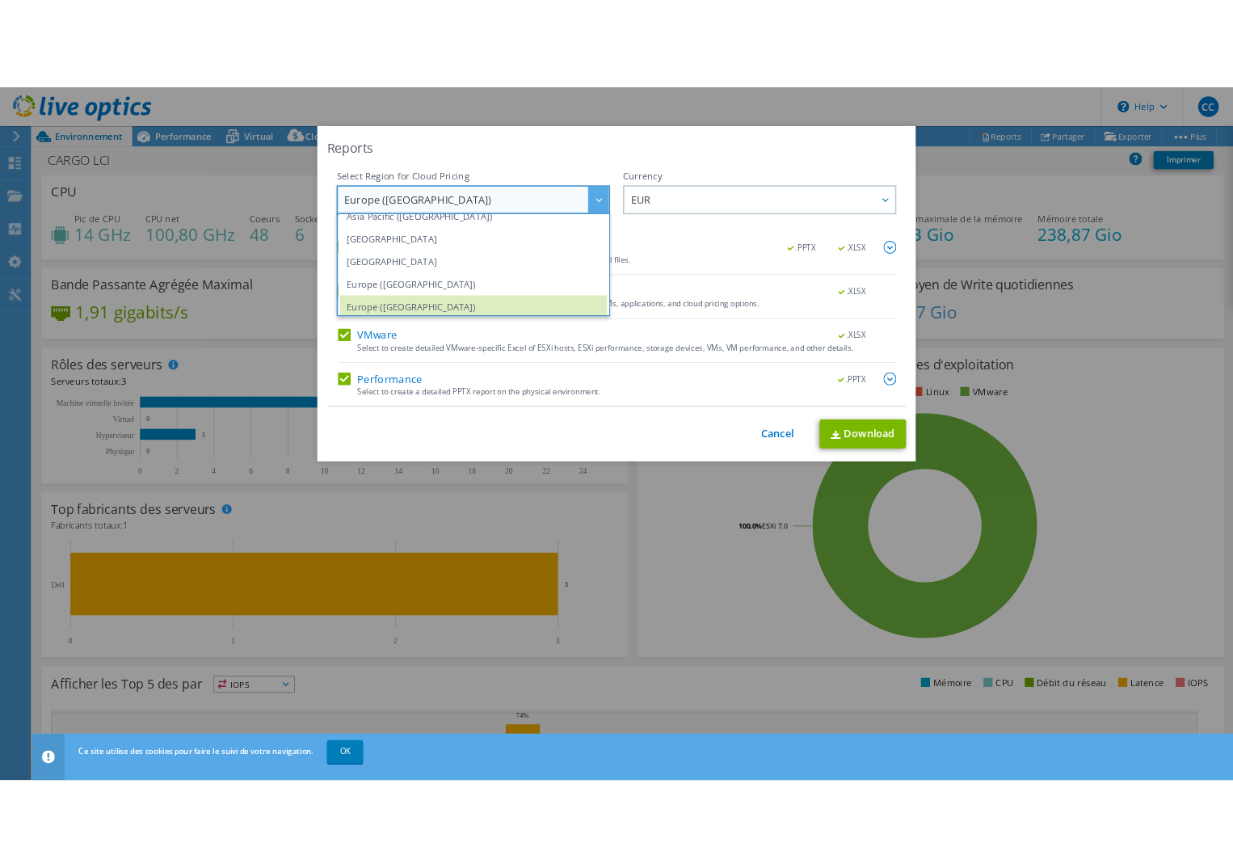
scroll to position [72, 0]
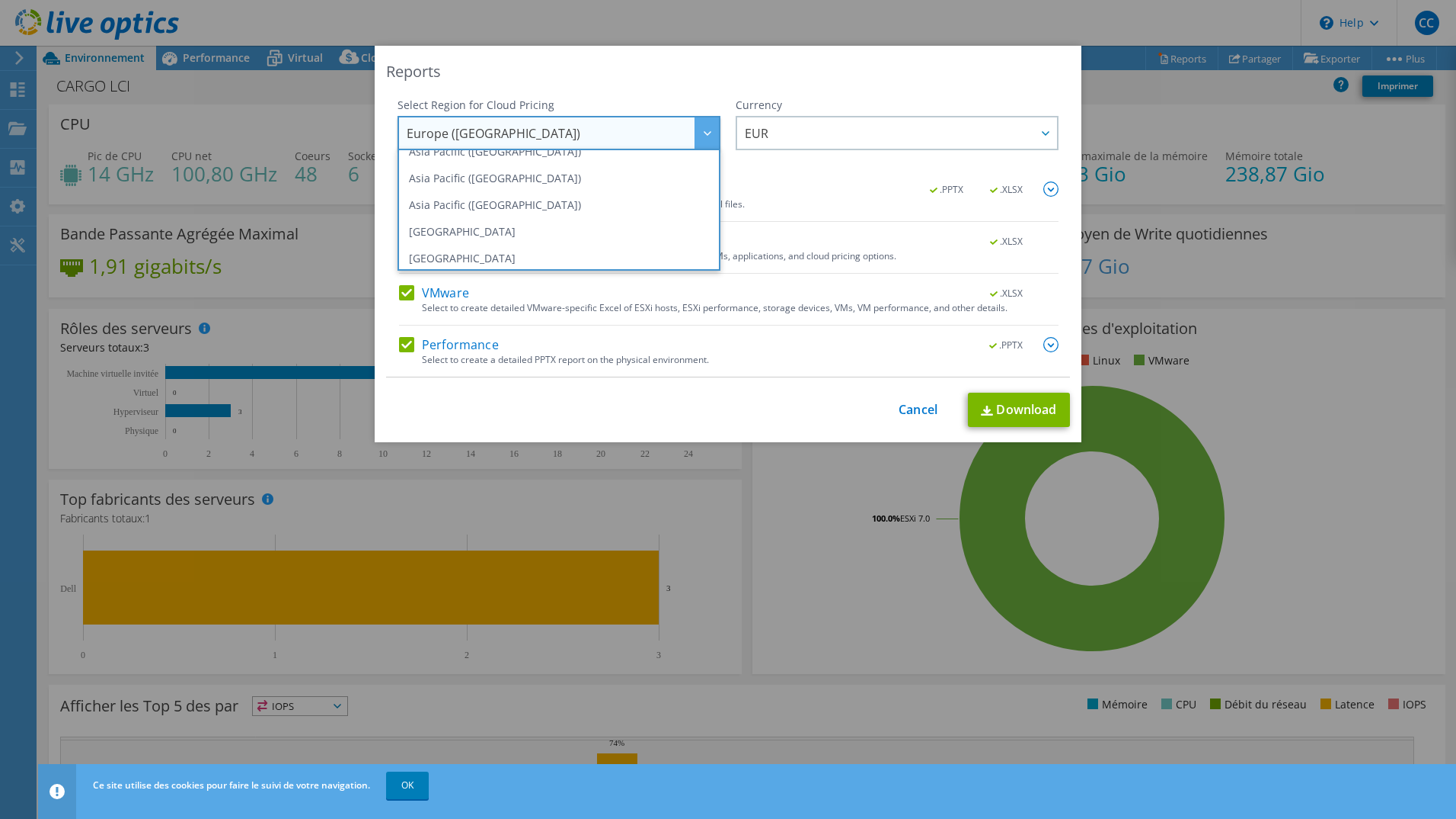
click at [691, 51] on div "Reports Select Region for Cloud Pricing Asia Pacific ([GEOGRAPHIC_DATA]) [GEOGR…" at bounding box center [728, 243] width 707 height 396
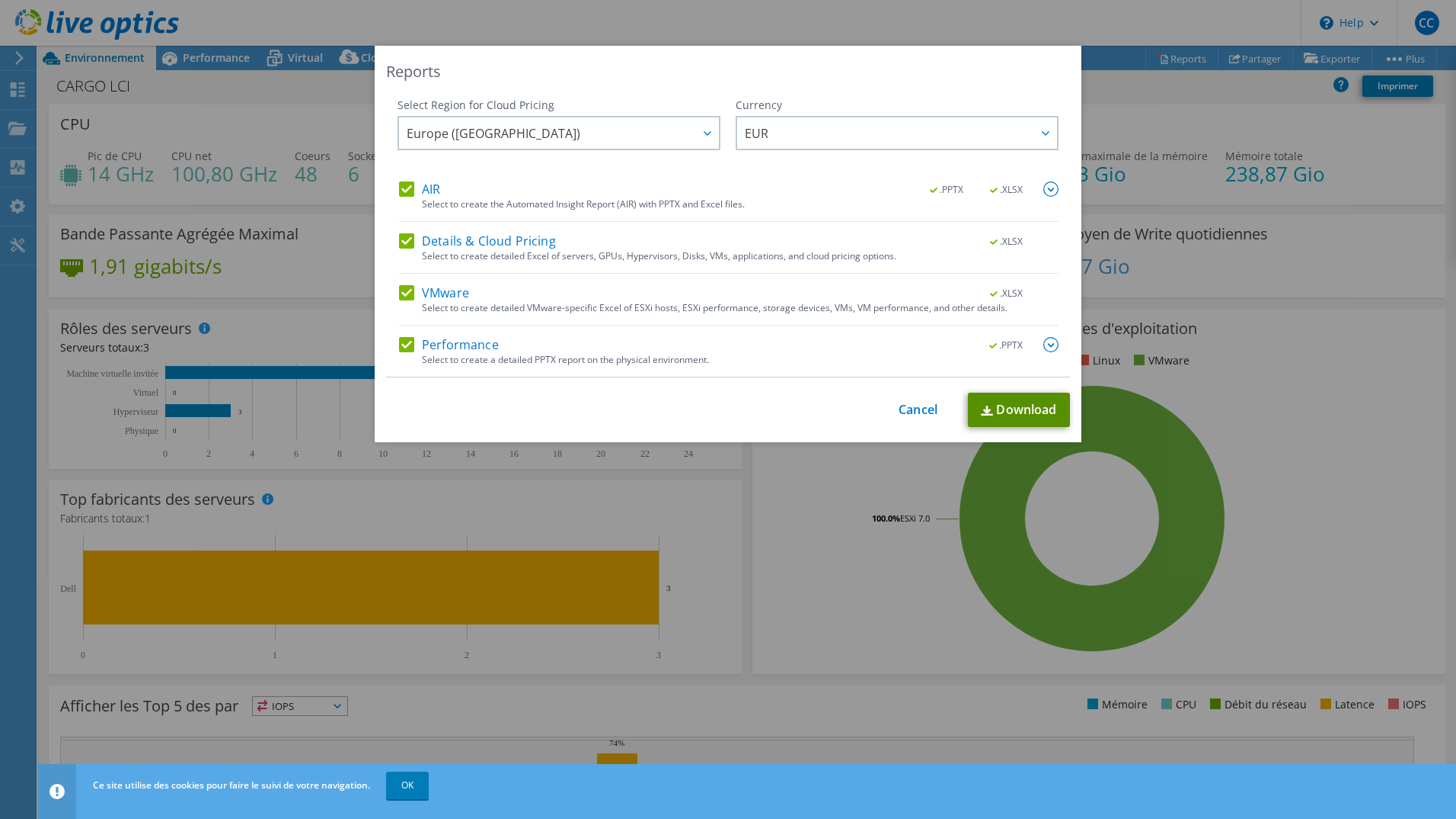
click at [1031, 414] on link "Download" at bounding box center [1019, 410] width 102 height 34
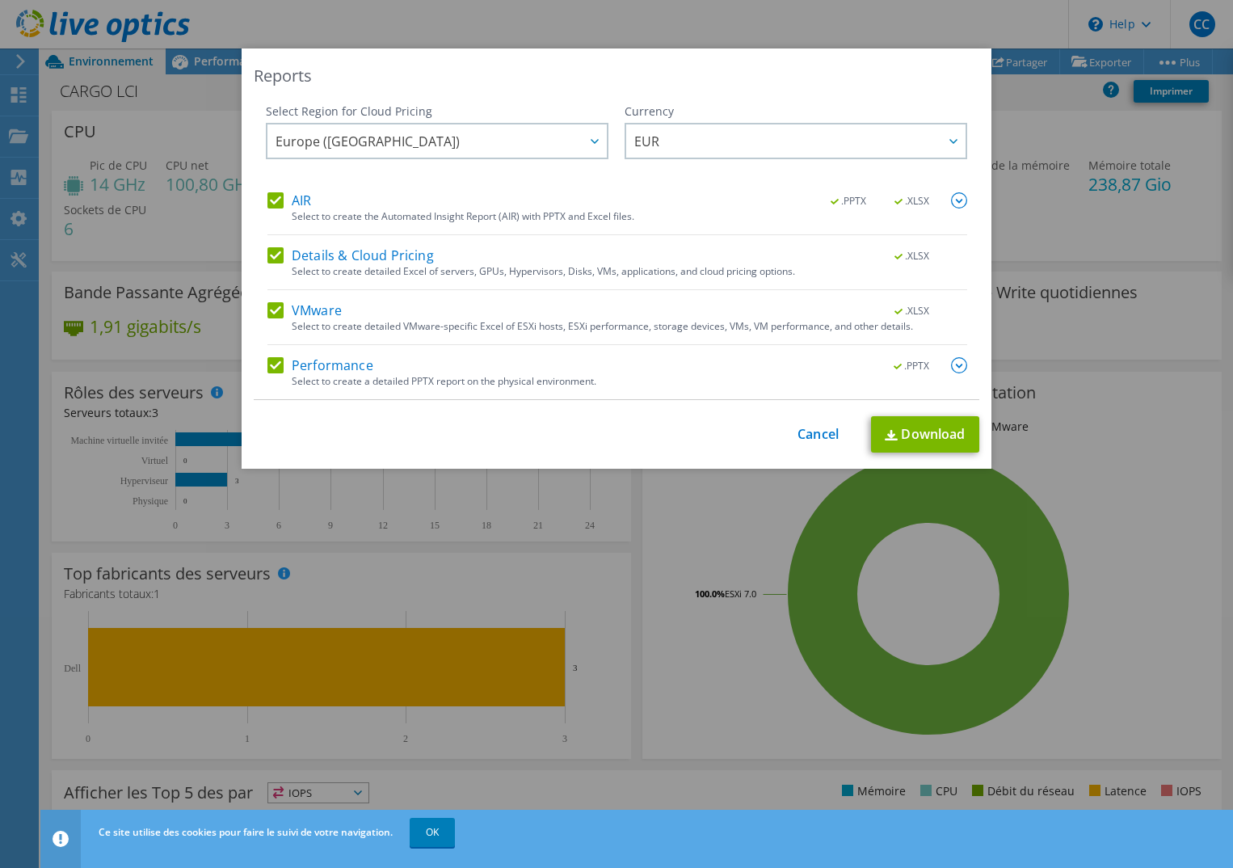
click at [808, 59] on div "Reports Select Region for Cloud Pricing Asia Pacific ([GEOGRAPHIC_DATA]) [GEOGR…" at bounding box center [617, 258] width 750 height 420
click at [808, 435] on link "Cancel" at bounding box center [817, 434] width 41 height 15
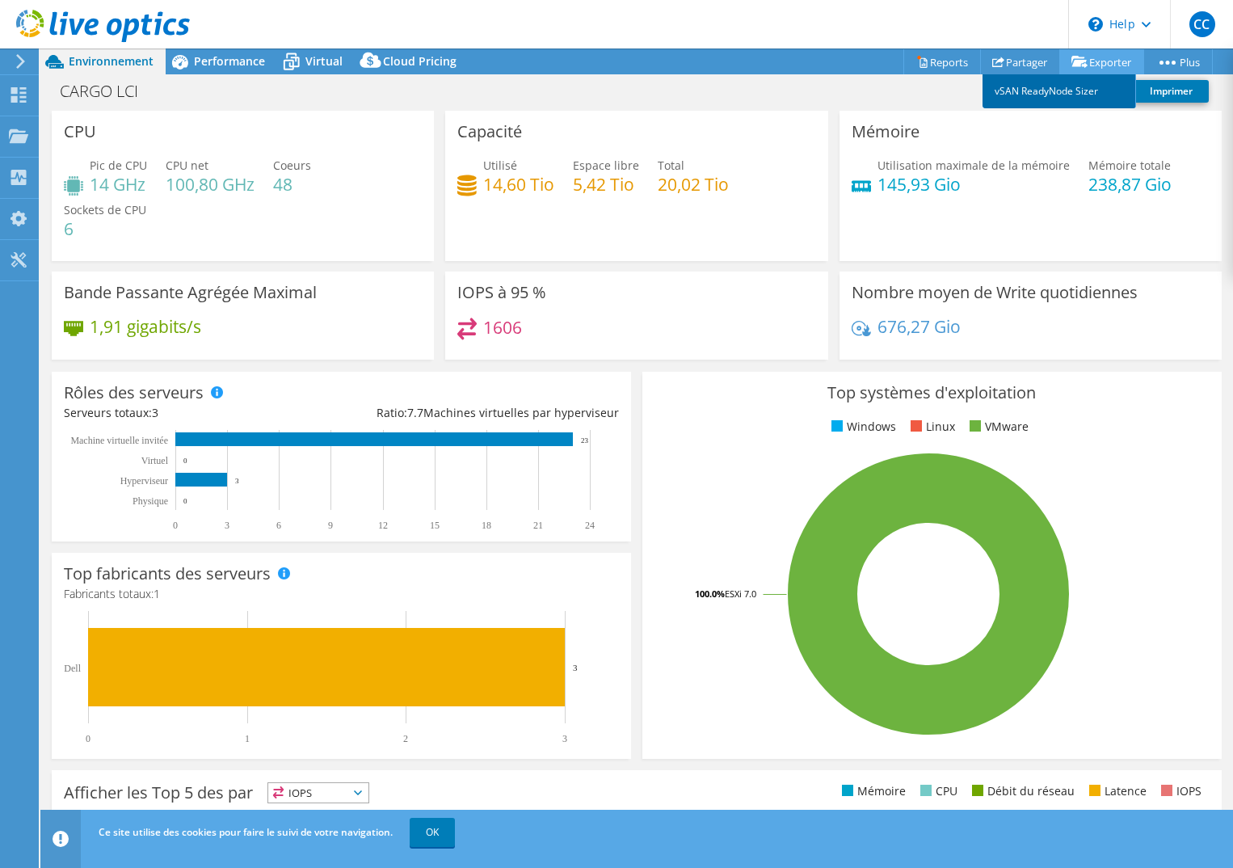
click at [1082, 94] on link "vSAN ReadyNode Sizer" at bounding box center [1058, 91] width 153 height 34
